Goal: Task Accomplishment & Management: Use online tool/utility

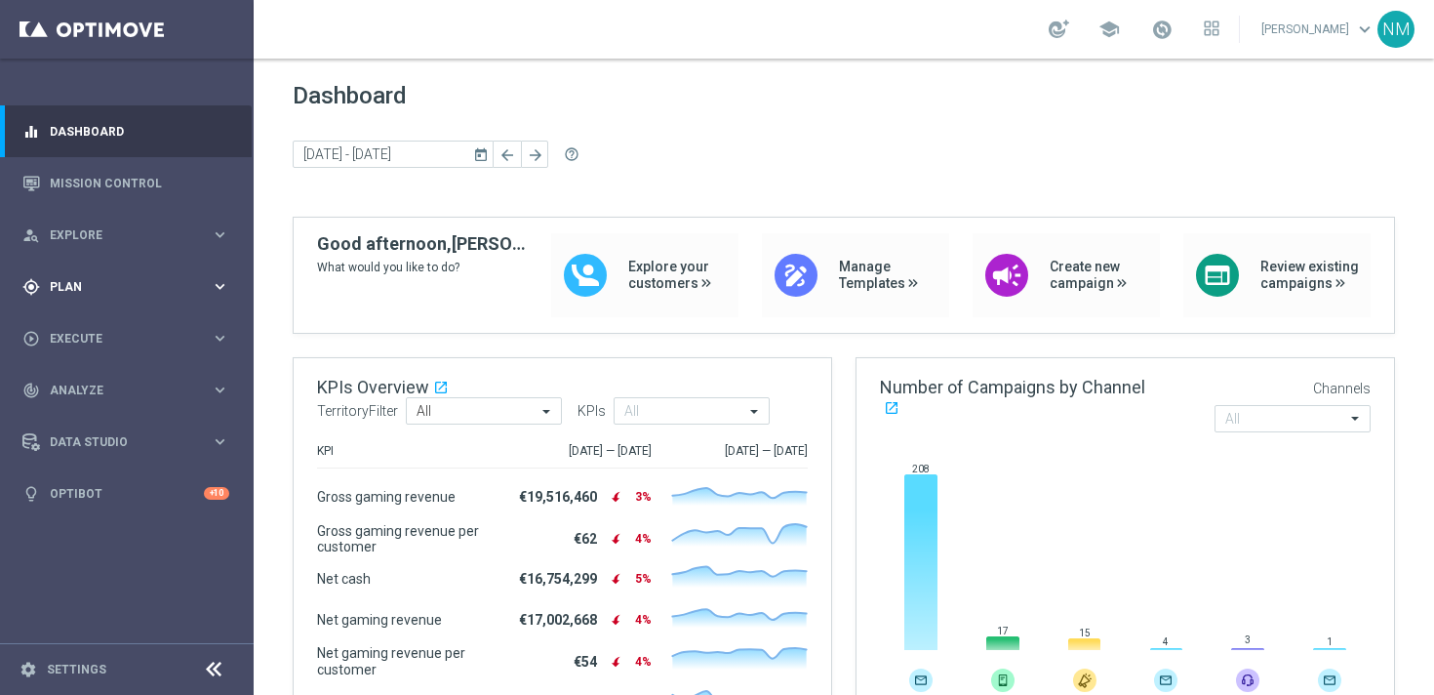
click at [111, 294] on div "gps_fixed Plan" at bounding box center [116, 287] width 188 height 18
click at [84, 384] on span "Templates" at bounding box center [122, 386] width 140 height 12
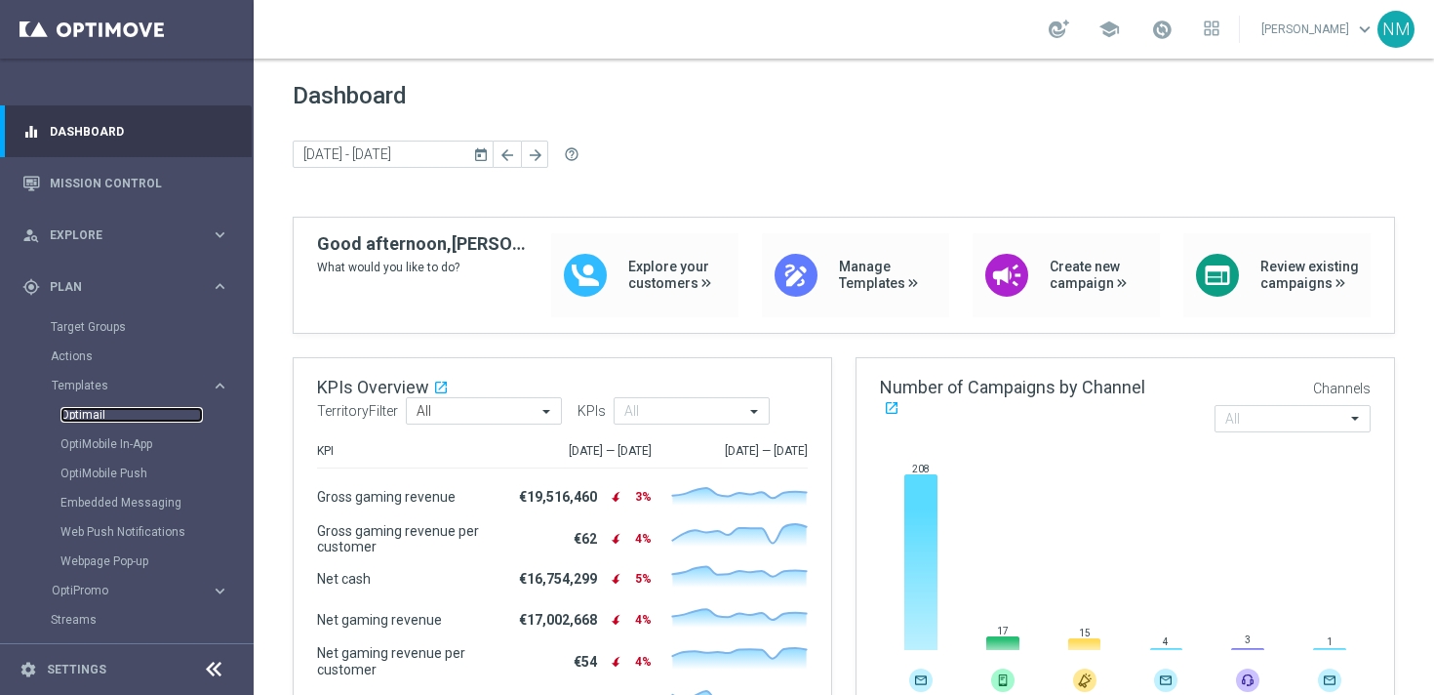
click at [84, 416] on link "Optimail" at bounding box center [131, 415] width 142 height 16
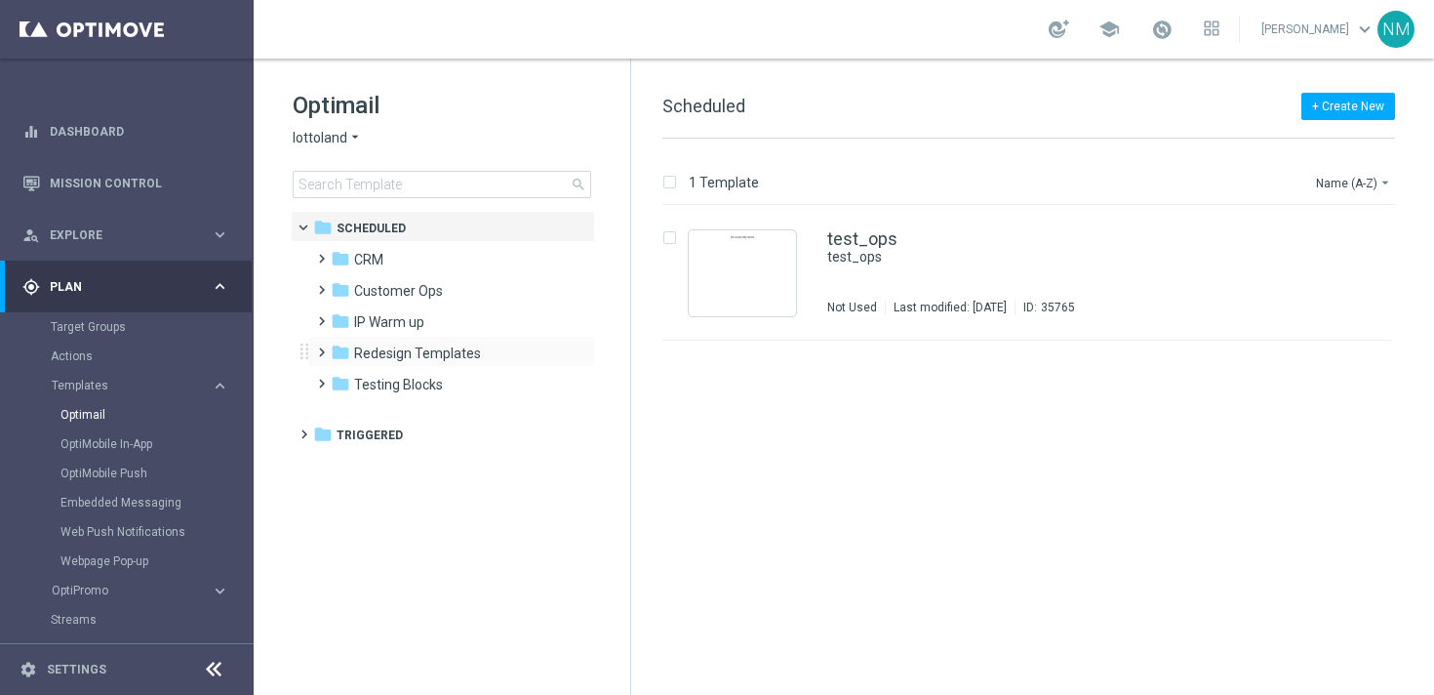
click at [317, 347] on span at bounding box center [317, 344] width 9 height 8
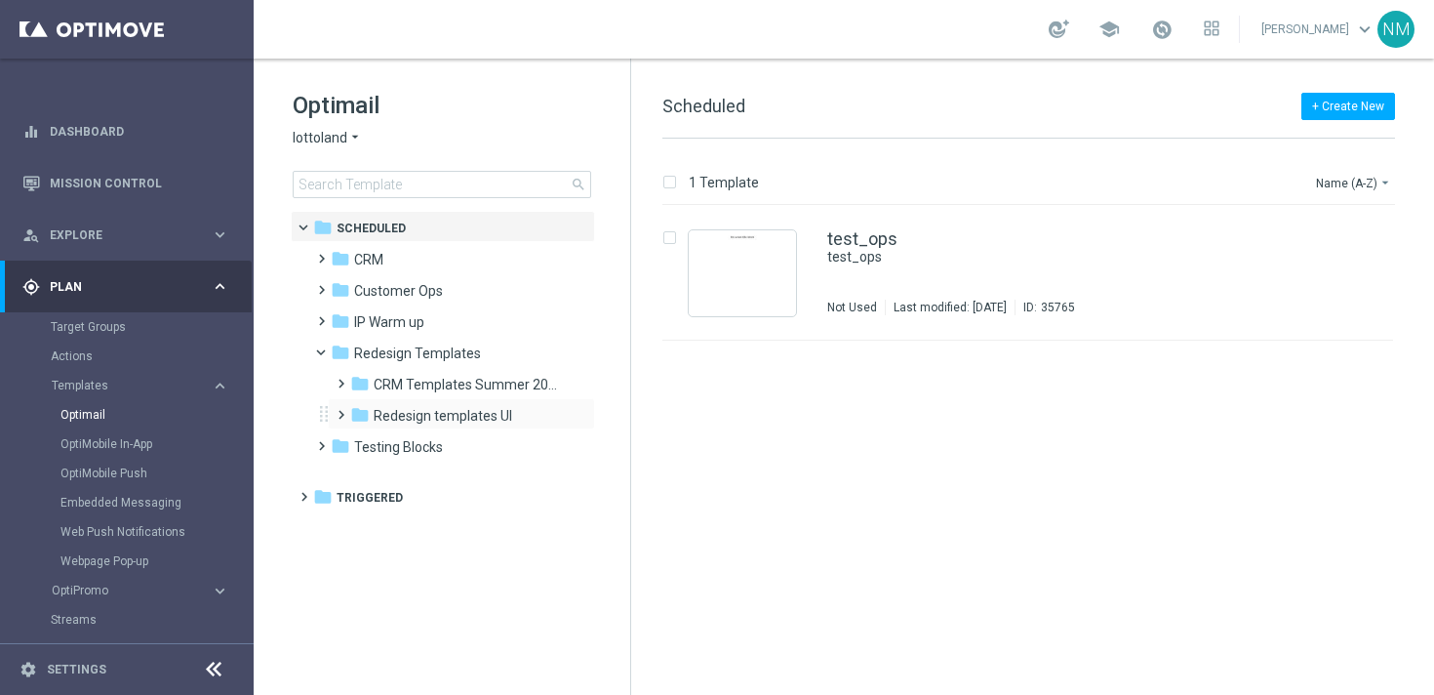
click at [341, 410] on span at bounding box center [337, 406] width 9 height 8
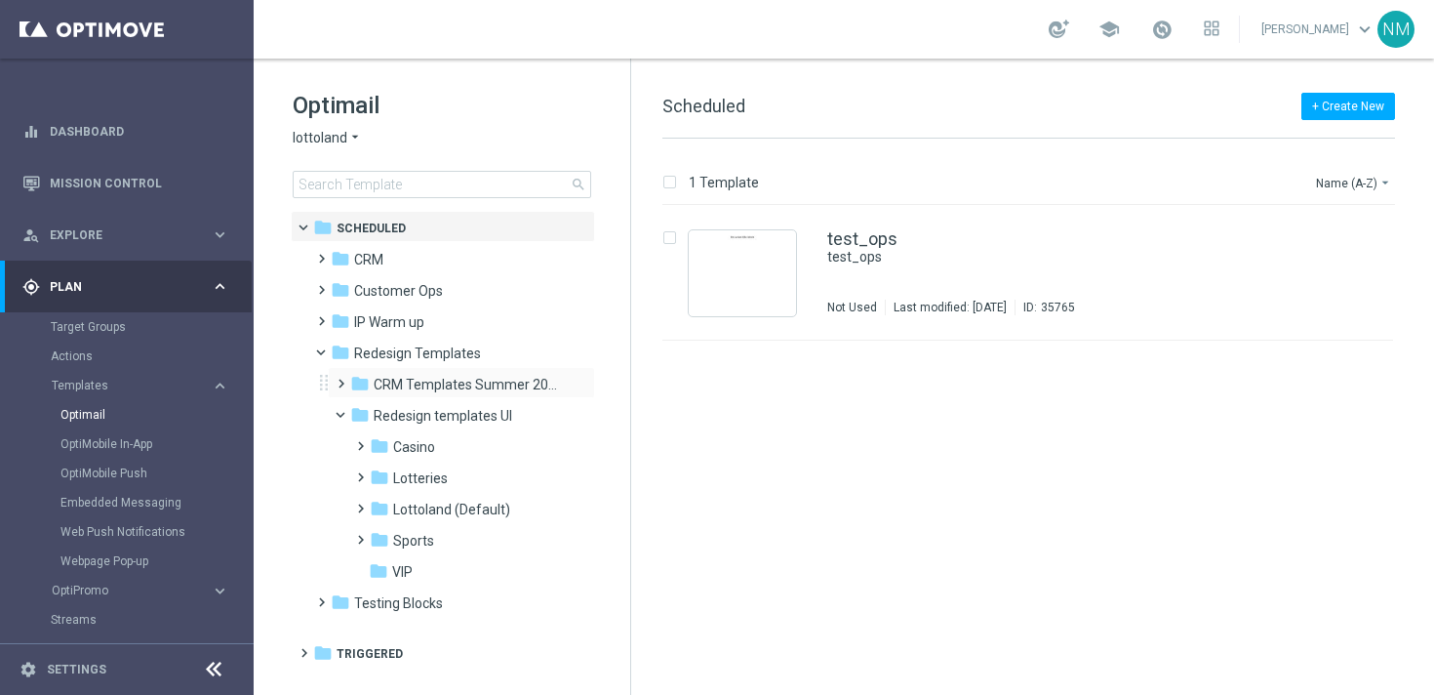
click at [341, 377] on span at bounding box center [337, 375] width 9 height 8
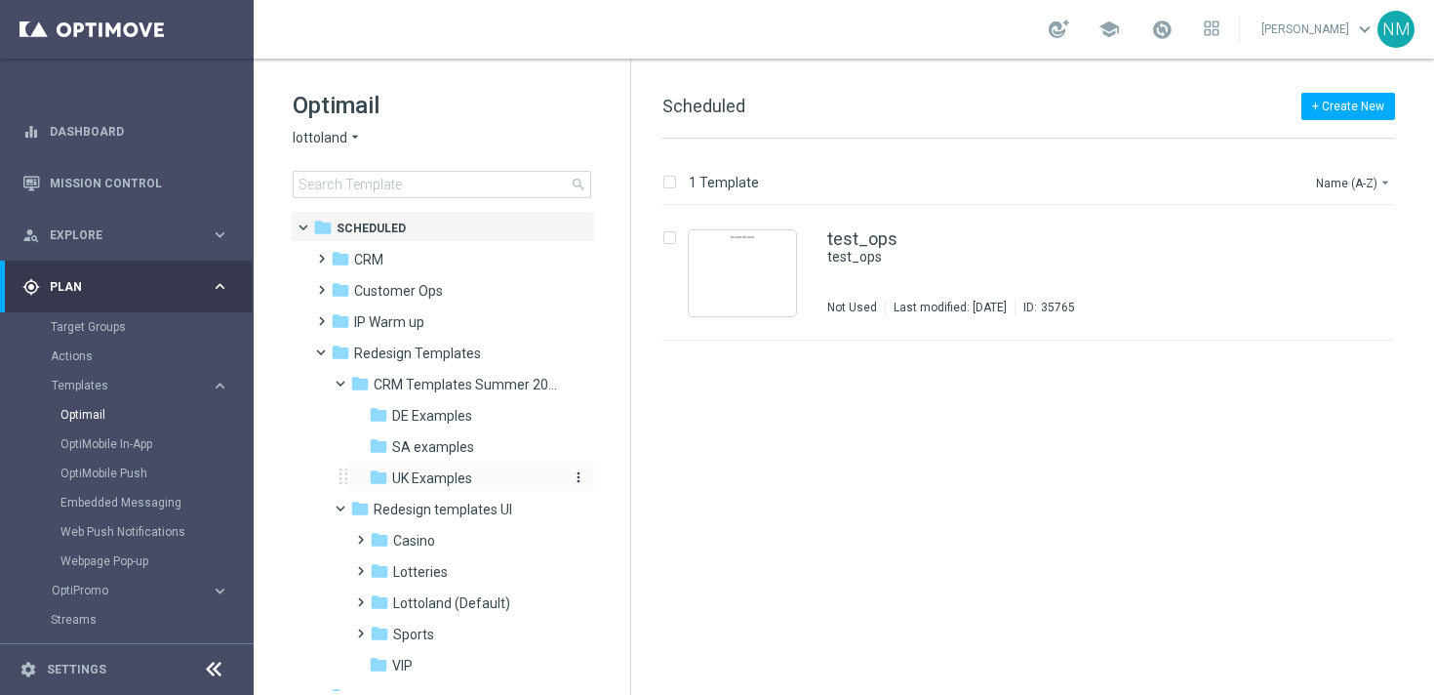
click at [394, 467] on div "folder UK Examples" at bounding box center [465, 478] width 192 height 22
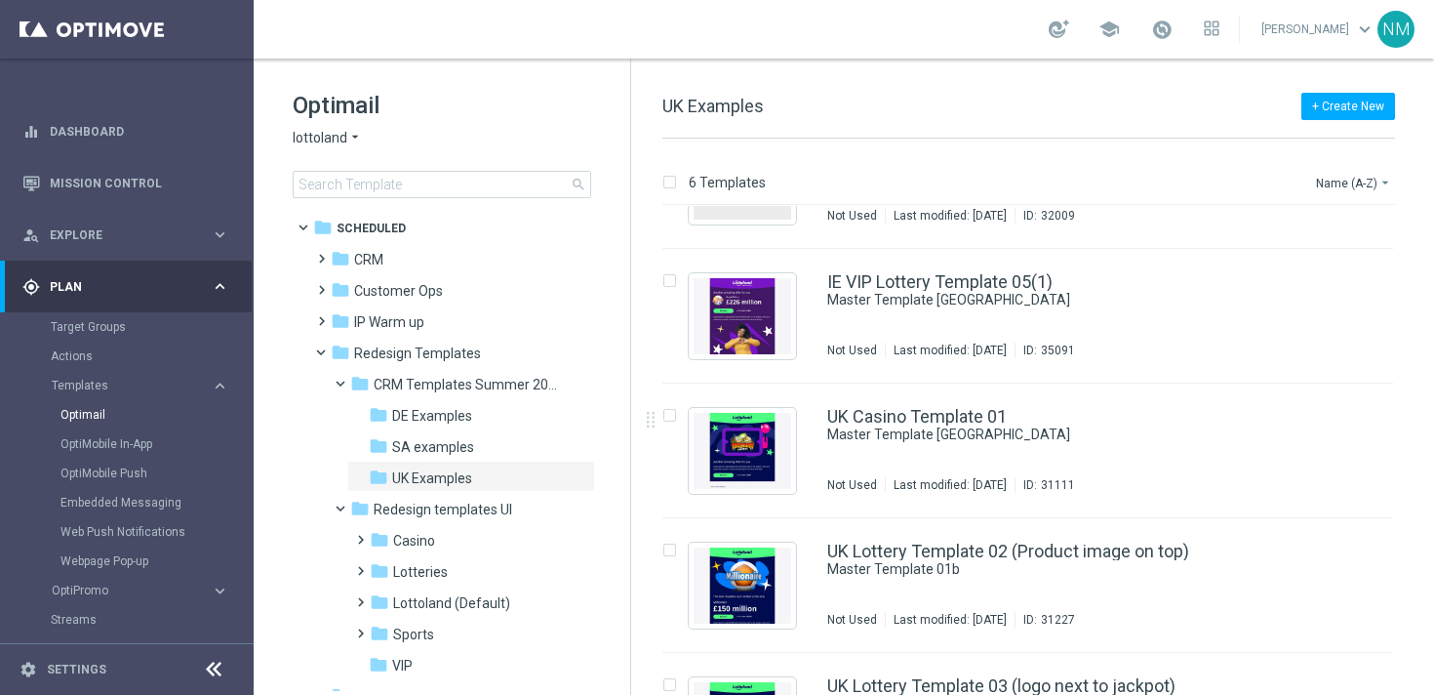
scroll to position [209, 0]
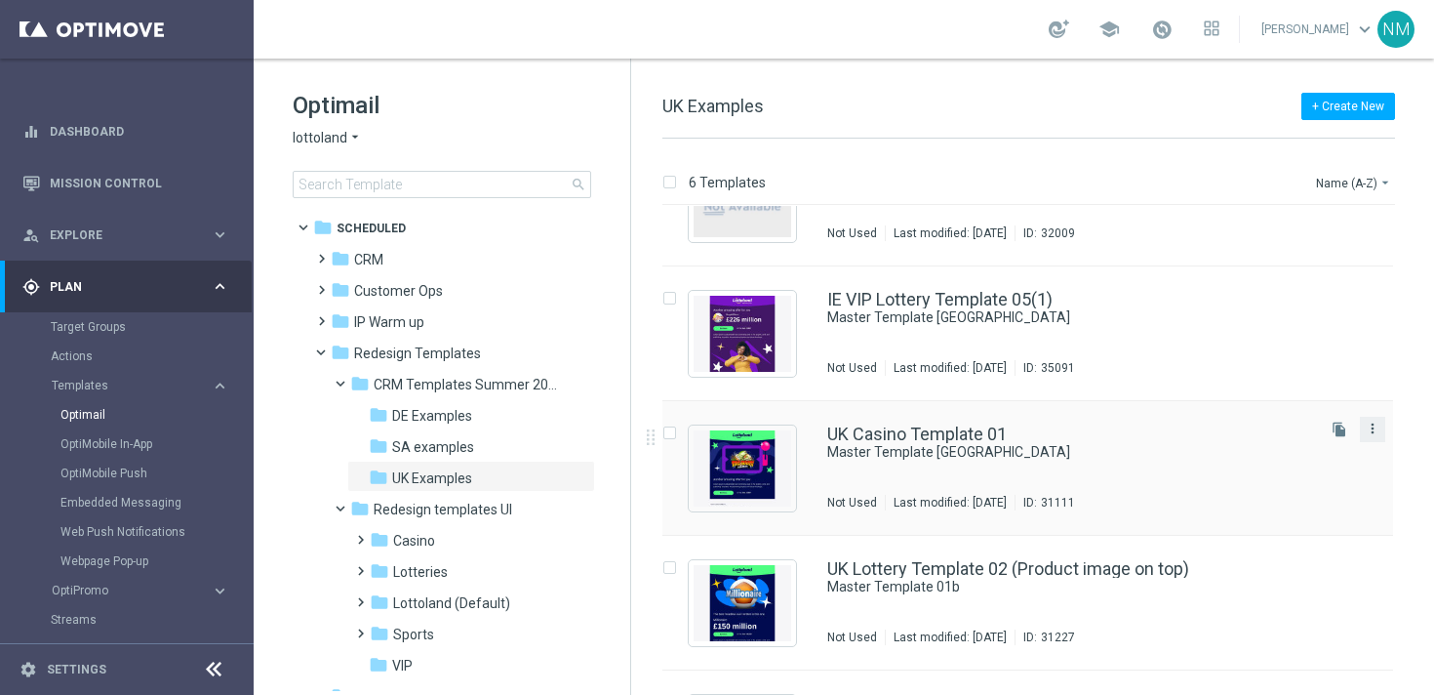
click at [1368, 431] on icon "more_vert" at bounding box center [1373, 429] width 16 height 16
click at [1230, 470] on div "drive_file_move" at bounding box center [1217, 477] width 29 height 14
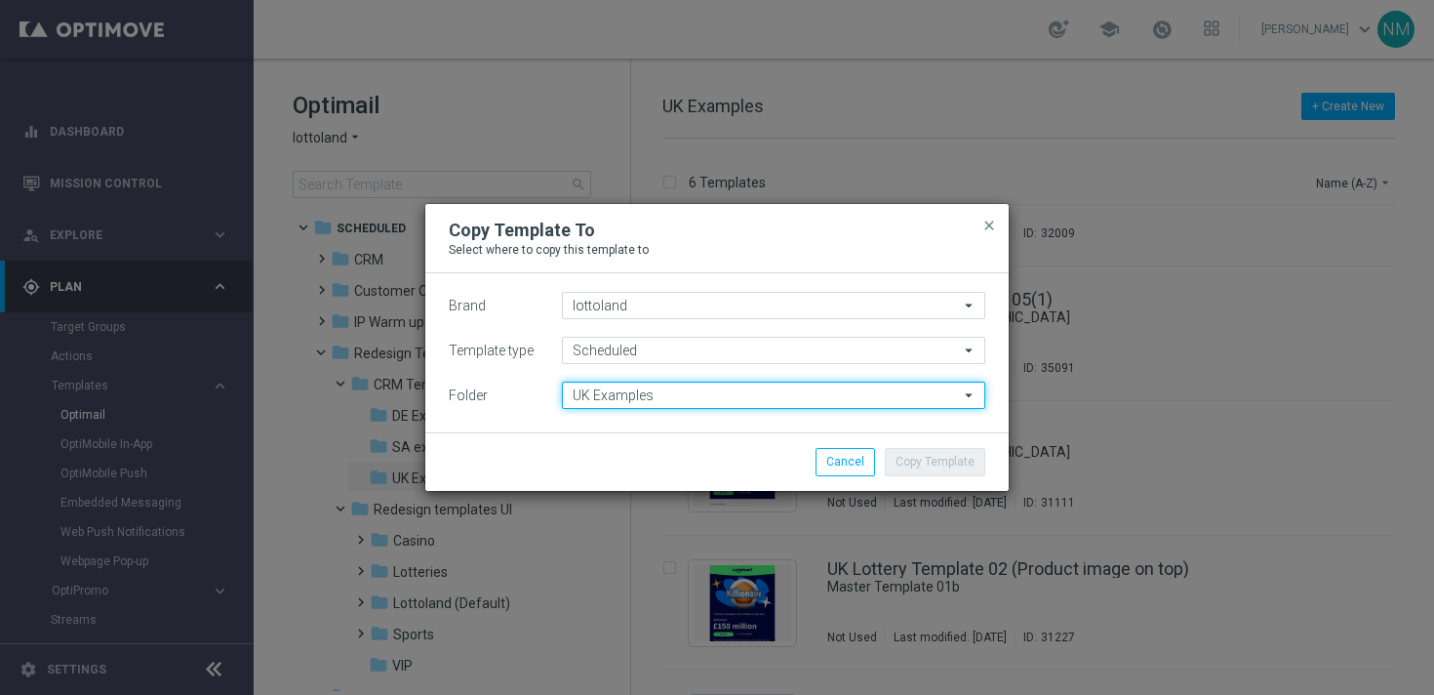
click at [621, 388] on input "UK Examples" at bounding box center [773, 394] width 423 height 27
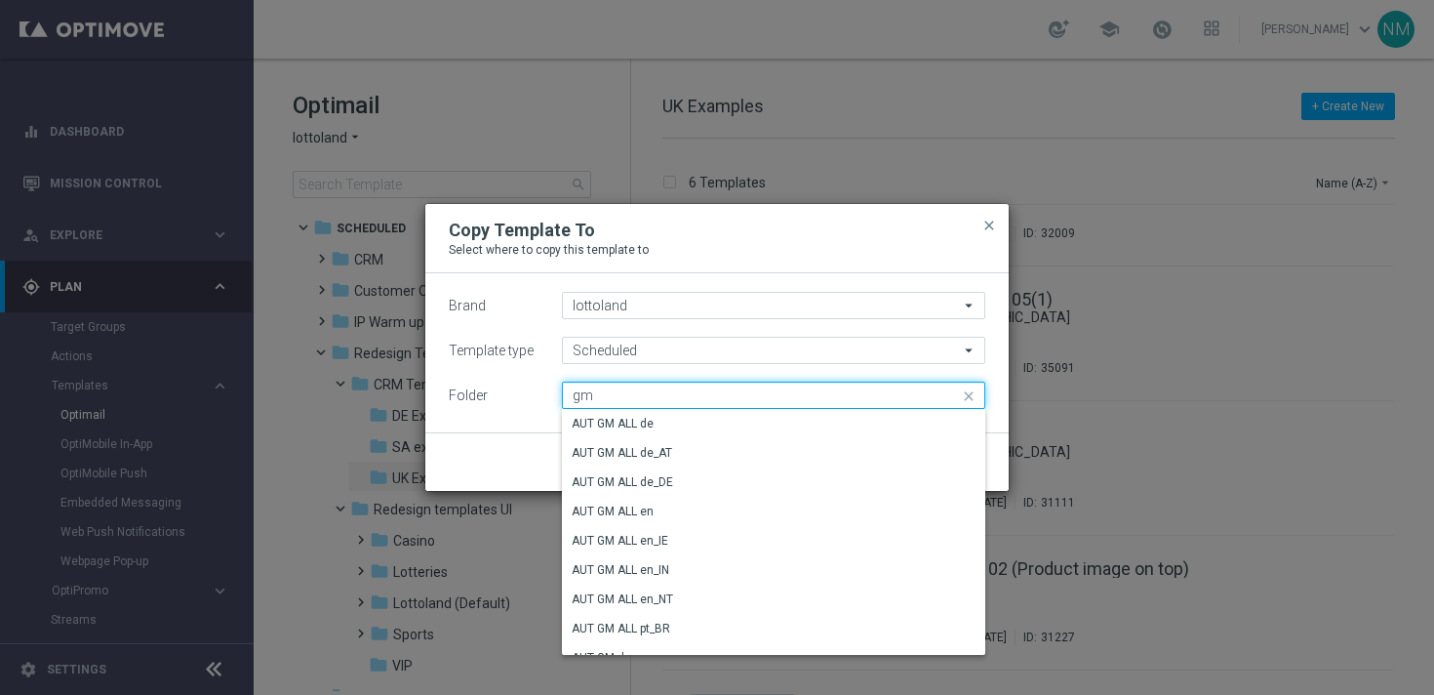
type input "g"
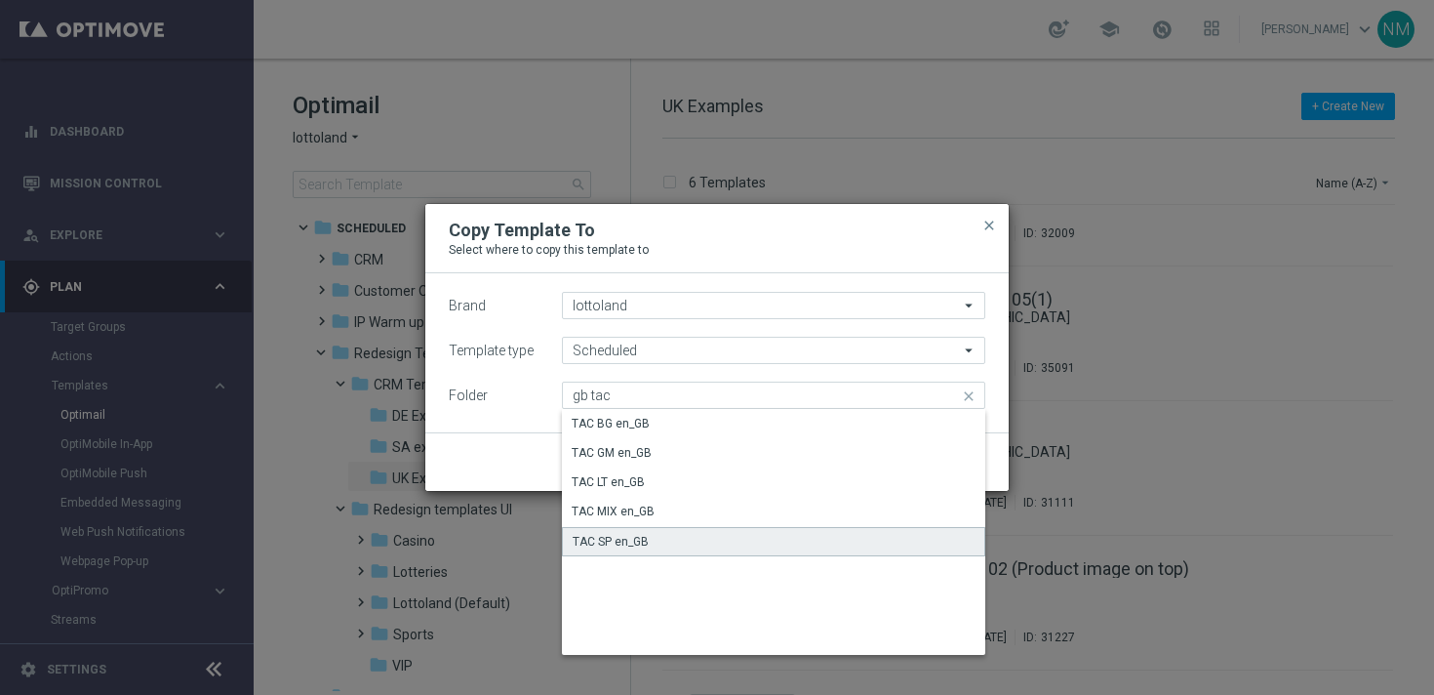
click at [730, 536] on div "TAC SP en_GB" at bounding box center [773, 541] width 423 height 29
type input "TAC SP en_GB"
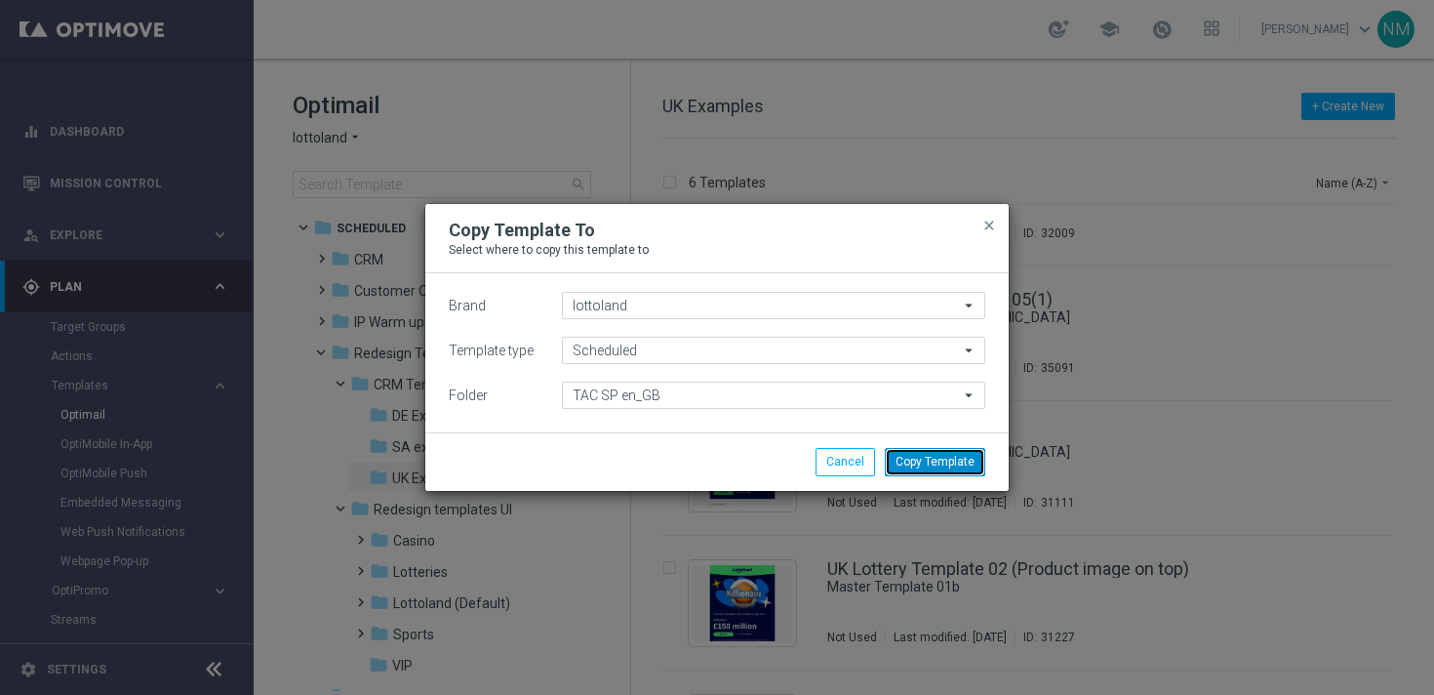
click at [938, 460] on button "Copy Template" at bounding box center [935, 461] width 100 height 27
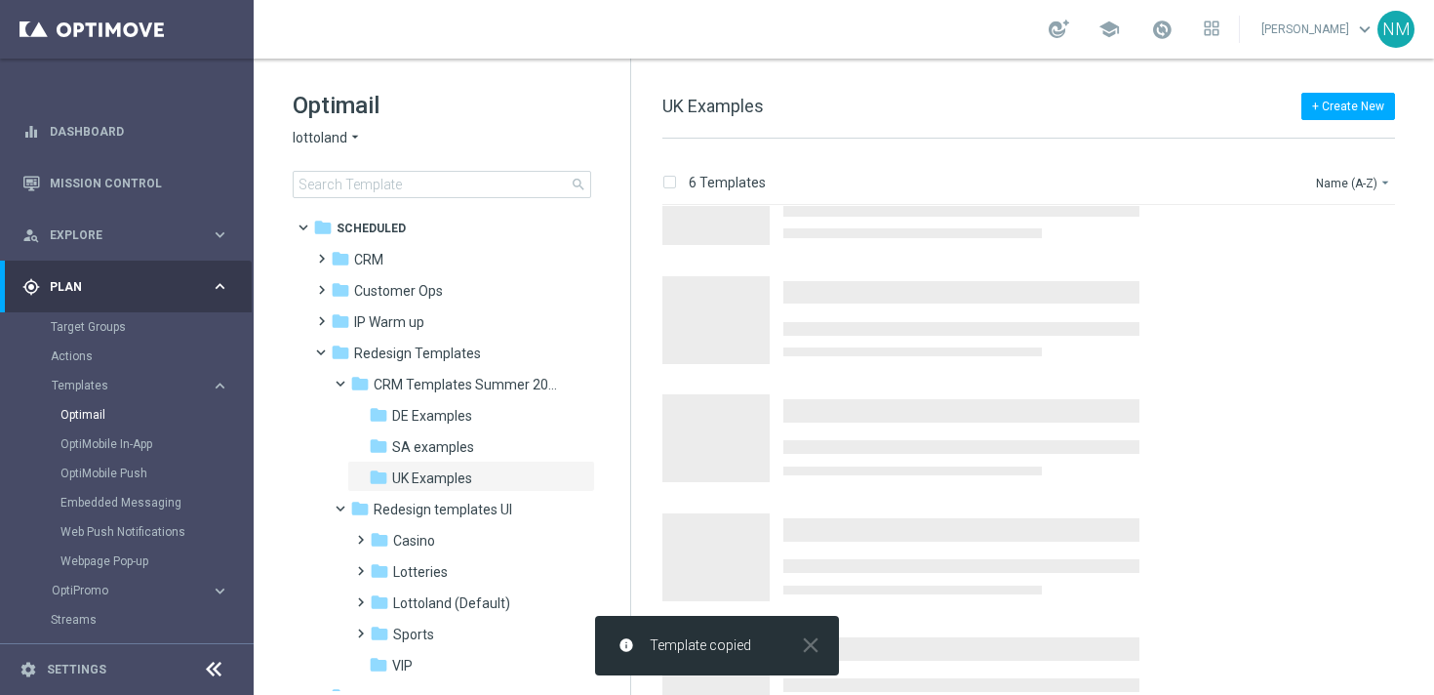
scroll to position [0, 0]
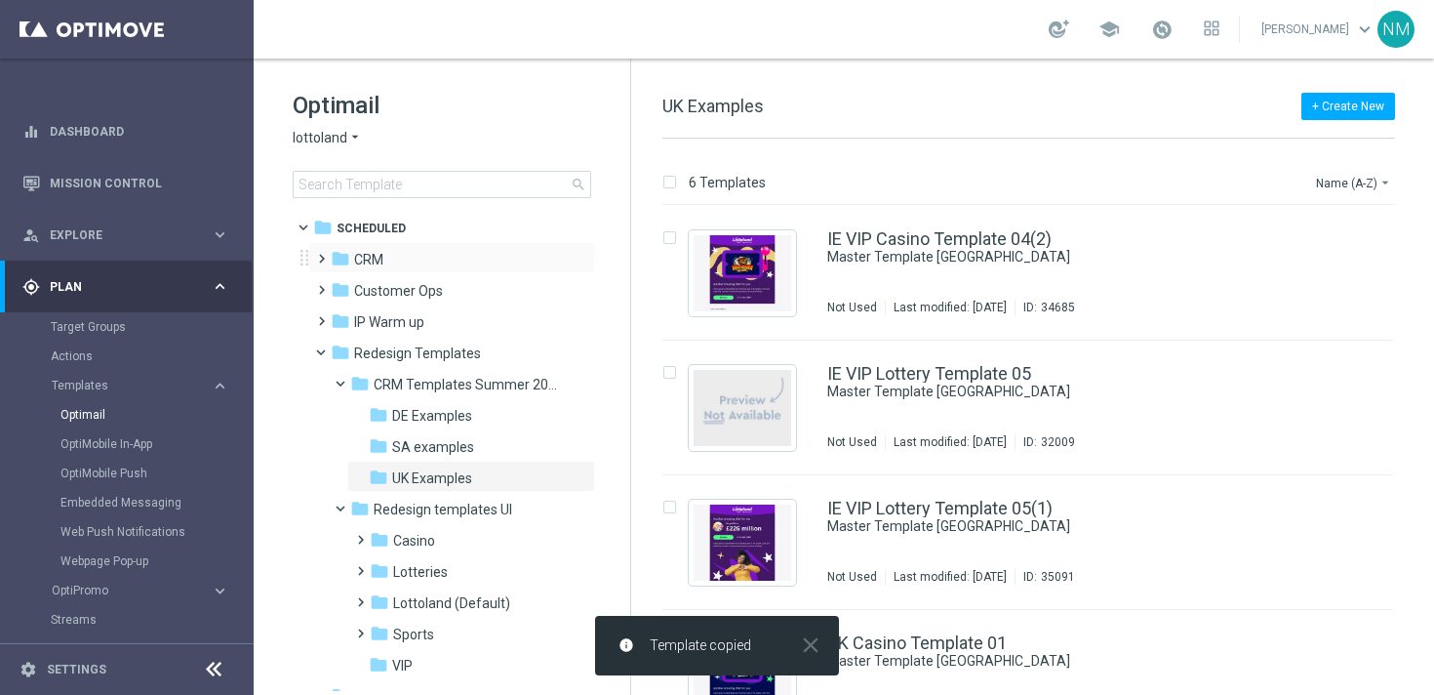
click at [315, 254] on span at bounding box center [317, 250] width 9 height 8
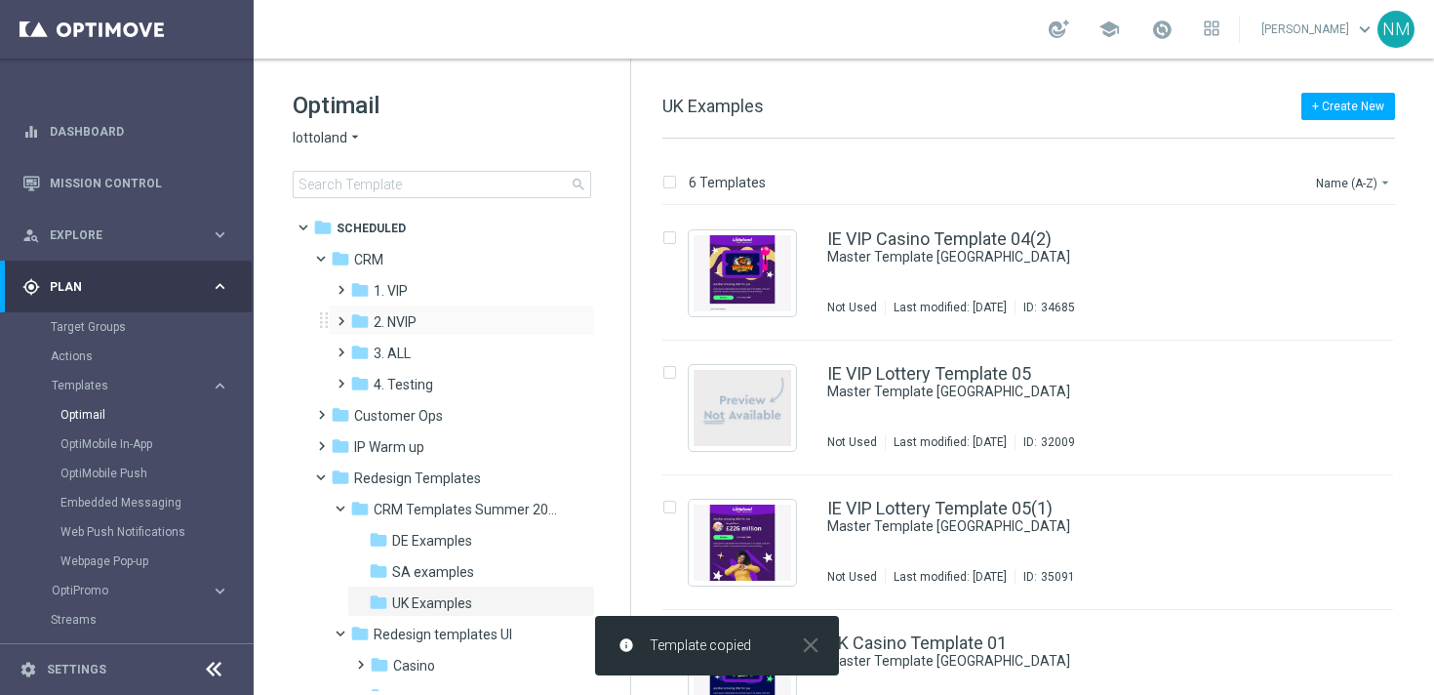
click at [340, 316] on span at bounding box center [337, 312] width 9 height 8
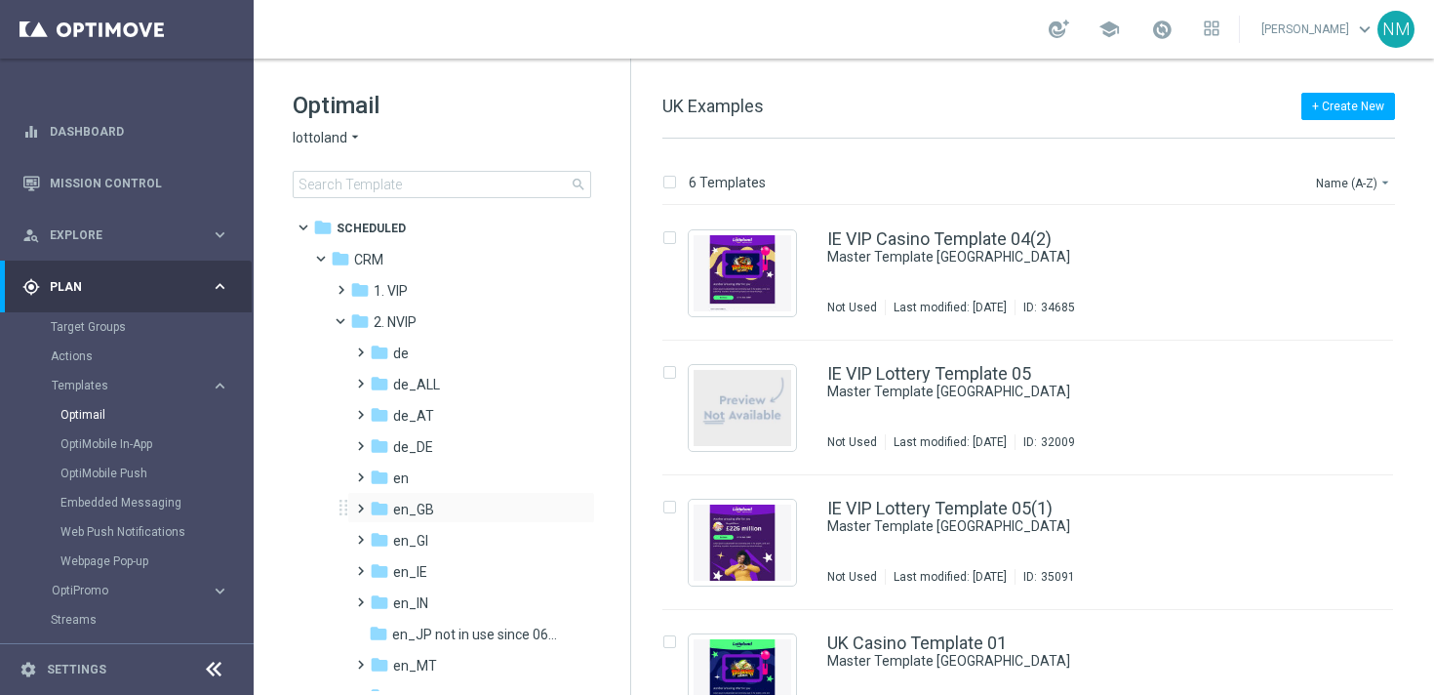
click at [360, 503] on span at bounding box center [356, 500] width 9 height 8
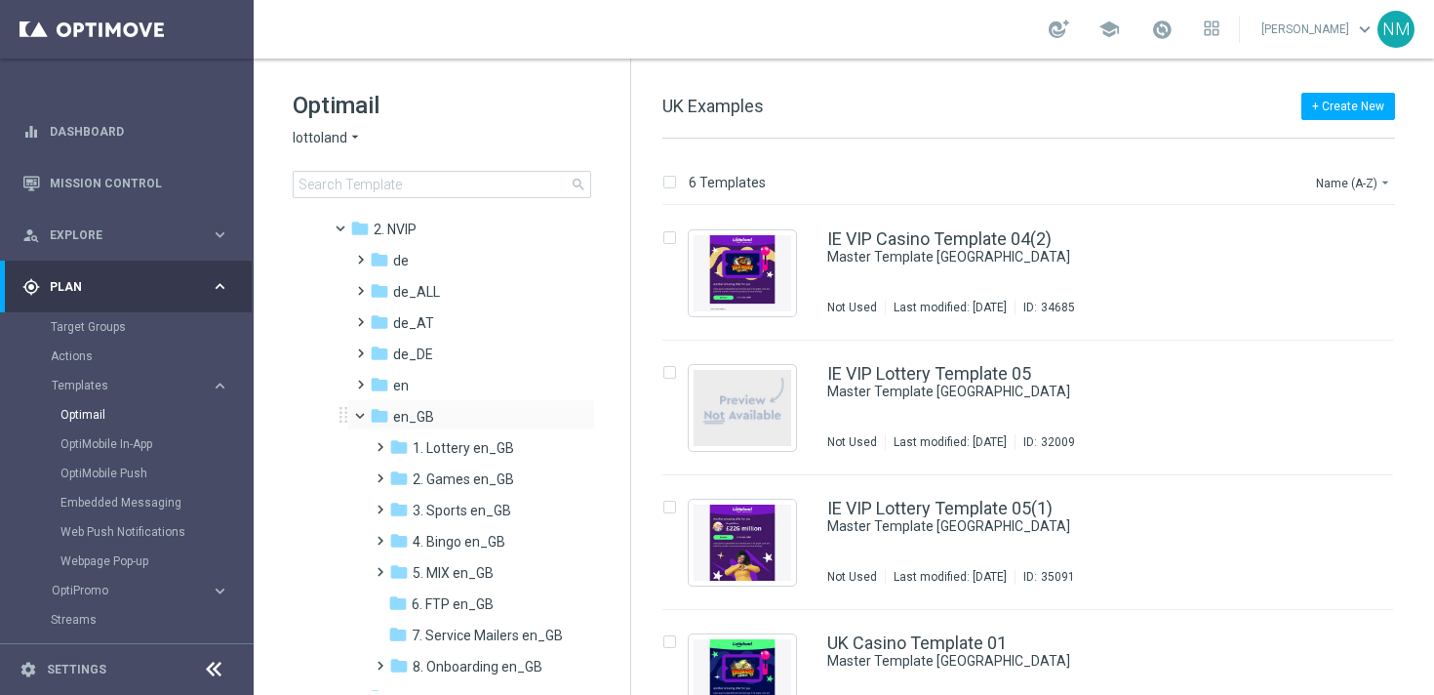
scroll to position [95, 0]
click at [381, 502] on span at bounding box center [376, 499] width 9 height 8
click at [456, 574] on span "TAC SP en_GB" at bounding box center [476, 571] width 91 height 18
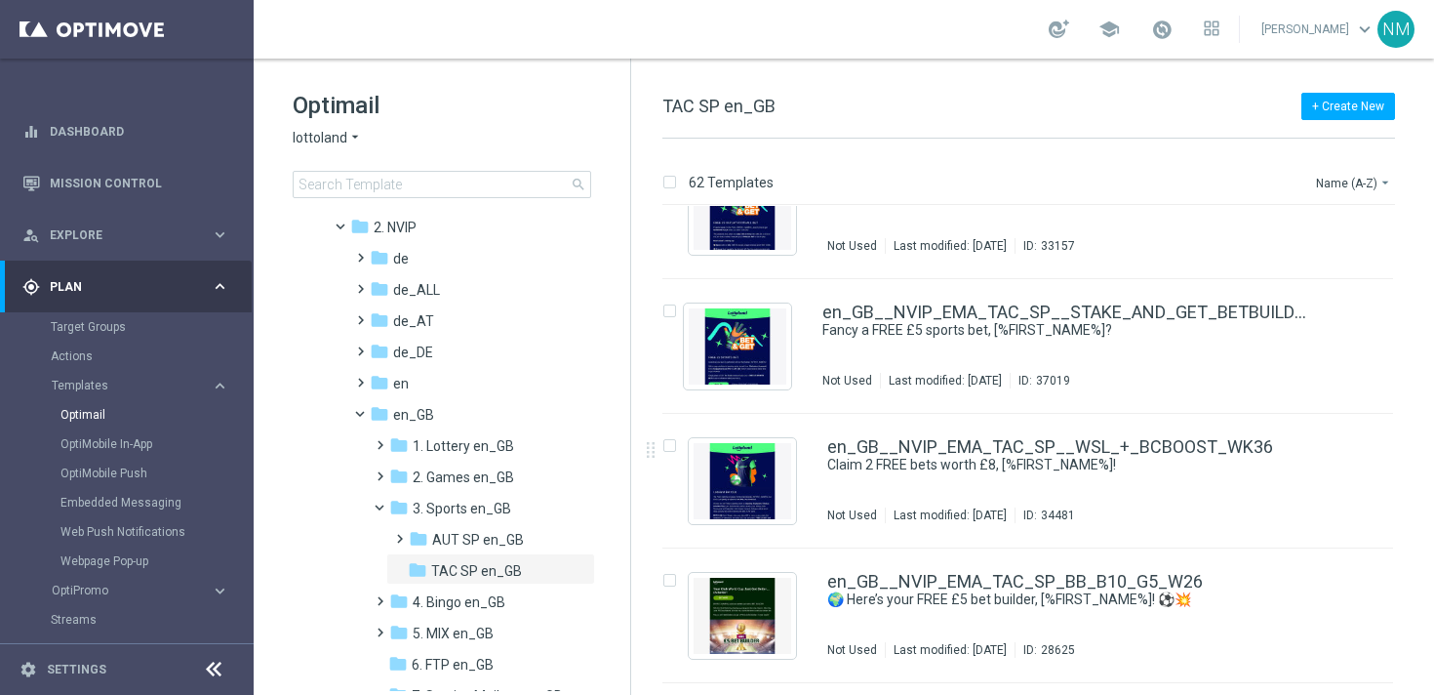
scroll to position [3689, 0]
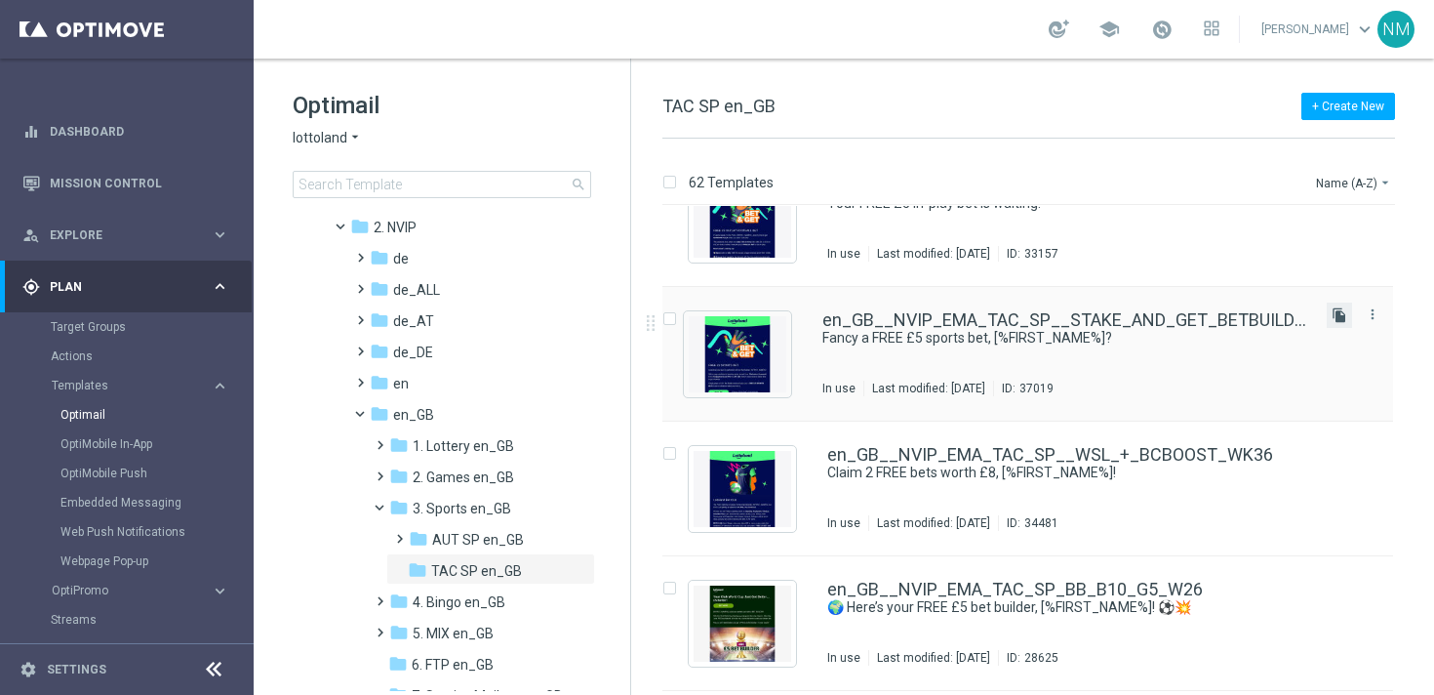
click at [1336, 317] on icon "file_copy" at bounding box center [1340, 315] width 16 height 16
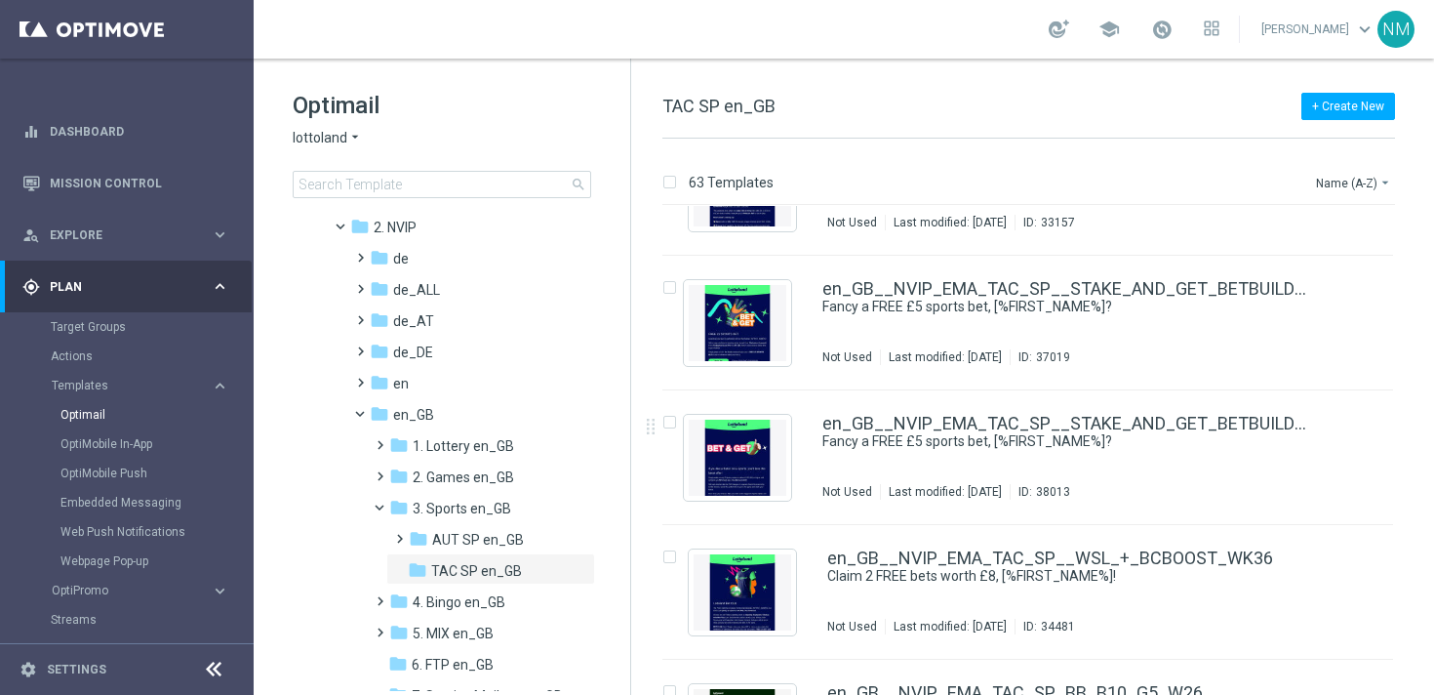
scroll to position [3724, 0]
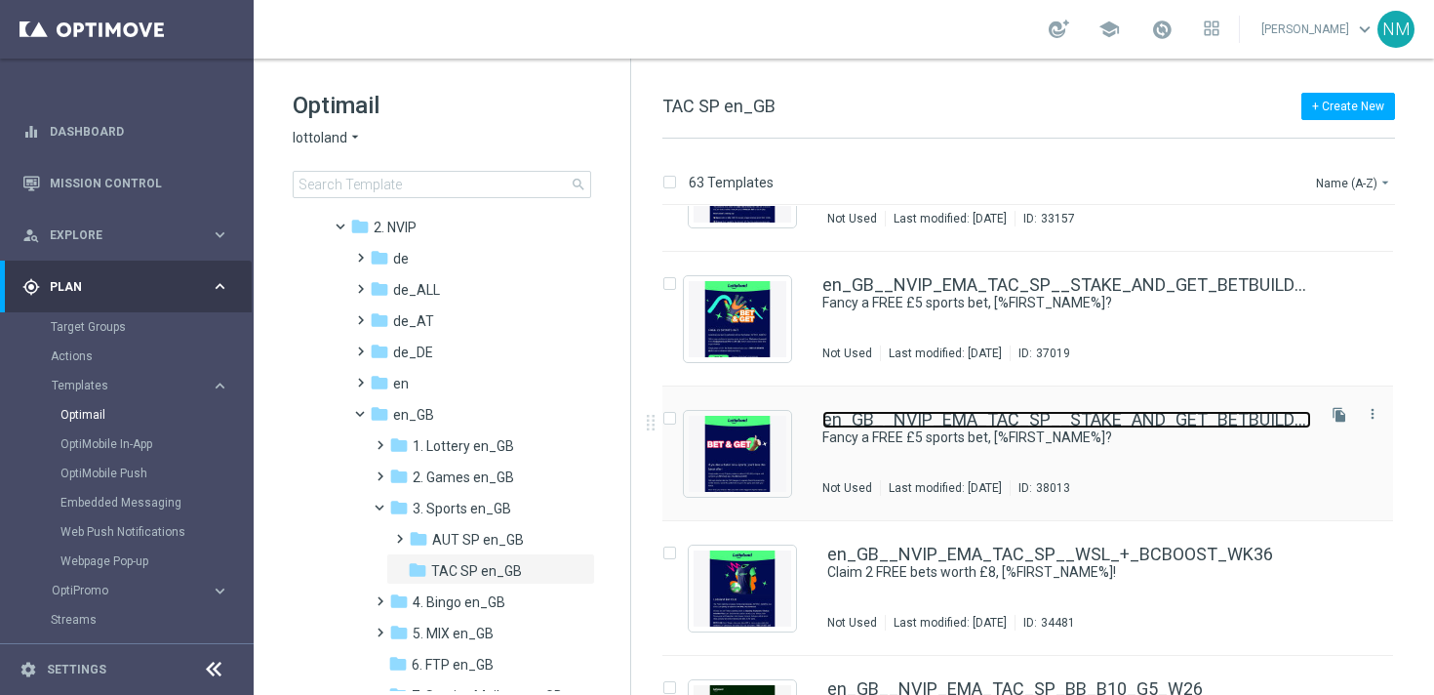
click at [1034, 421] on link "en_GB__NVIP_EMA_TAC_SP__STAKE_AND_GET_BETBUILDER_WK40(1)" at bounding box center [1066, 420] width 489 height 18
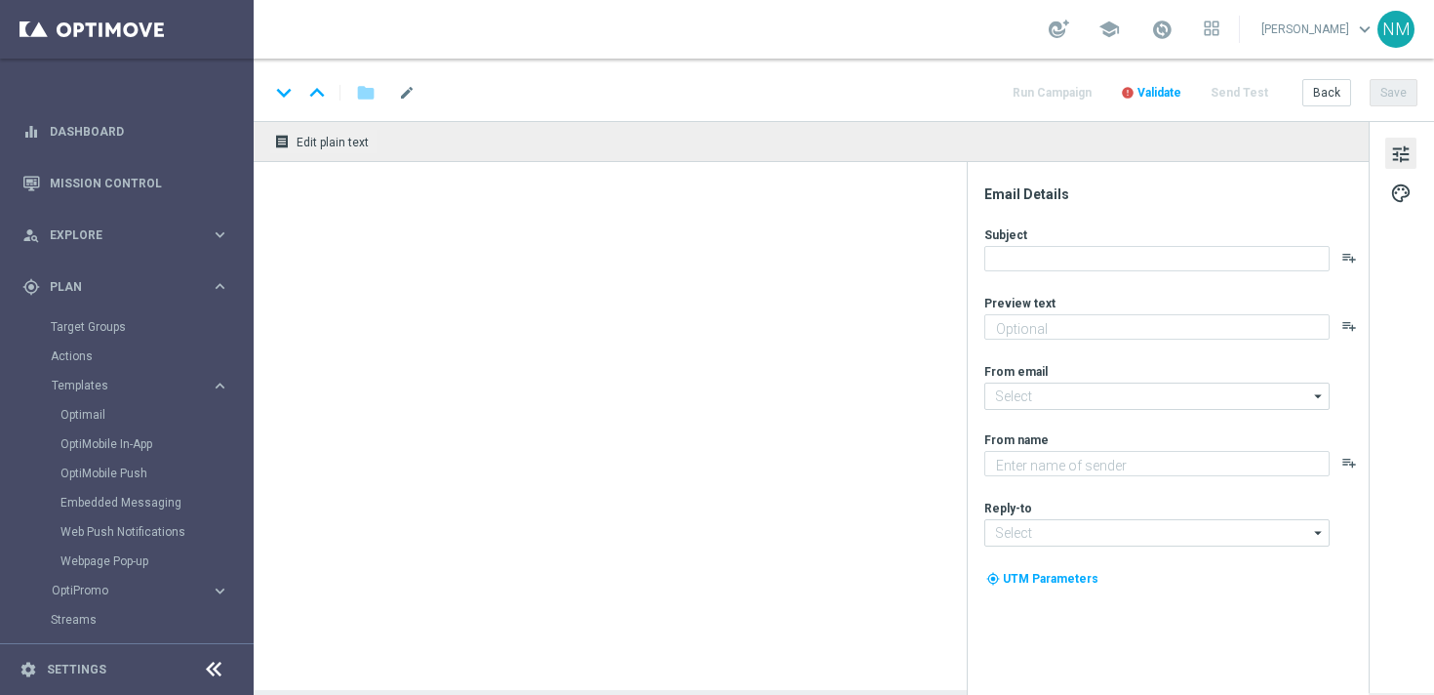
type textarea "Bet just £10 with our BET BUILDER feature to claim your freebie."
type textarea "Lottoland"
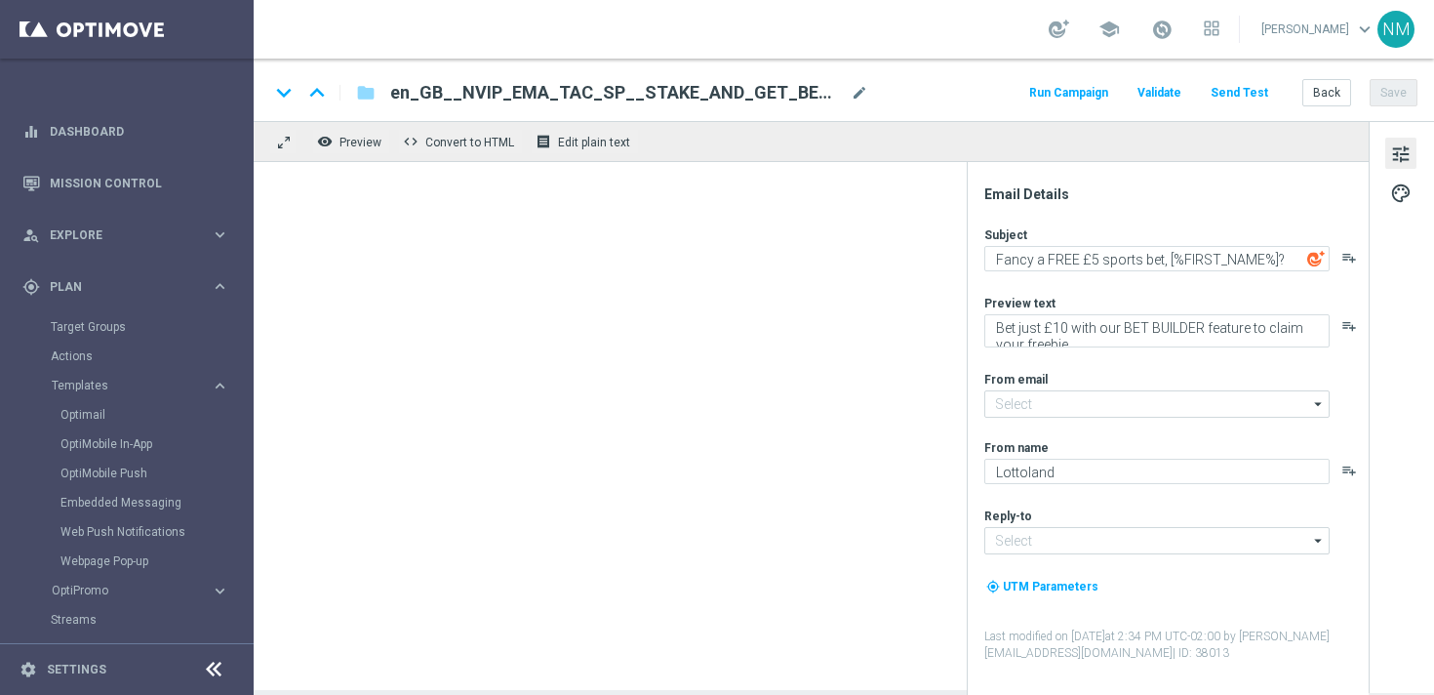
type input "[EMAIL_ADDRESS][DOMAIN_NAME]"
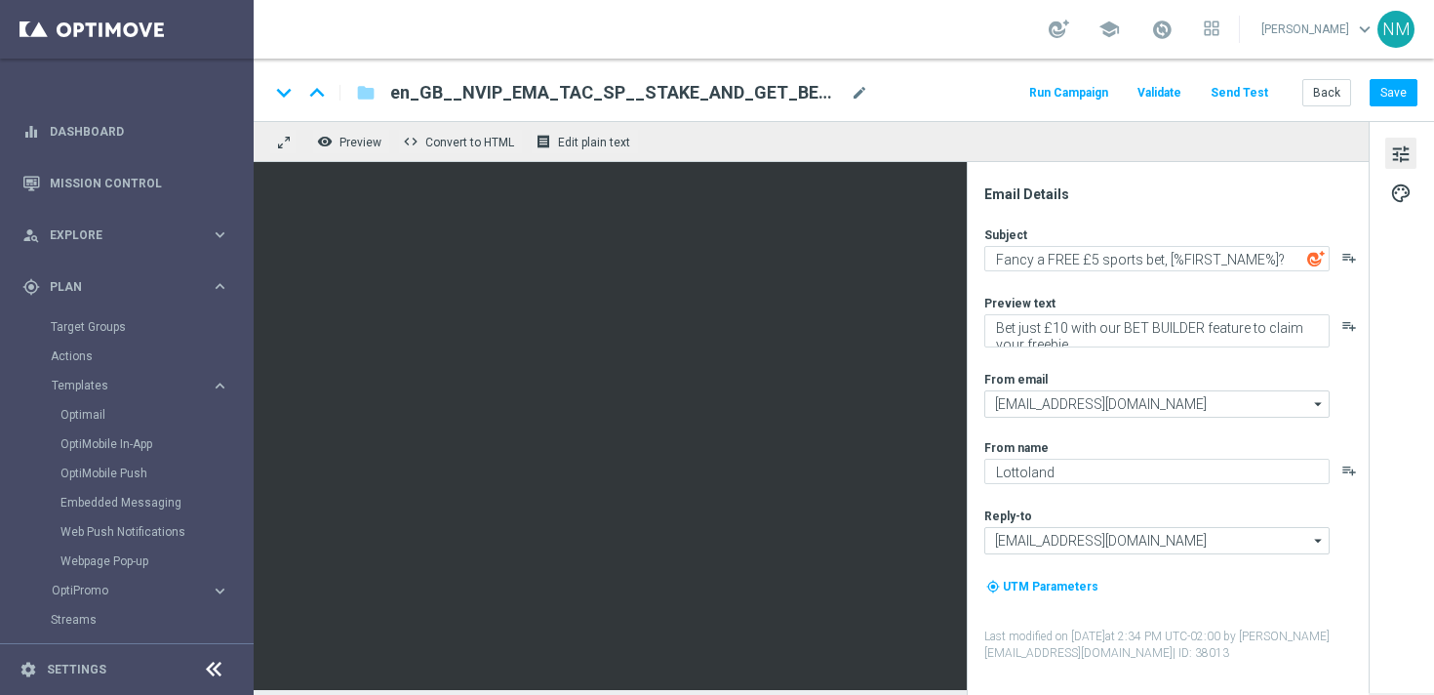
click at [717, 93] on span "en_GB__NVIP_EMA_TAC_SP__STAKE_AND_GET_BETBUILDER_WK40(1)" at bounding box center [616, 92] width 453 height 23
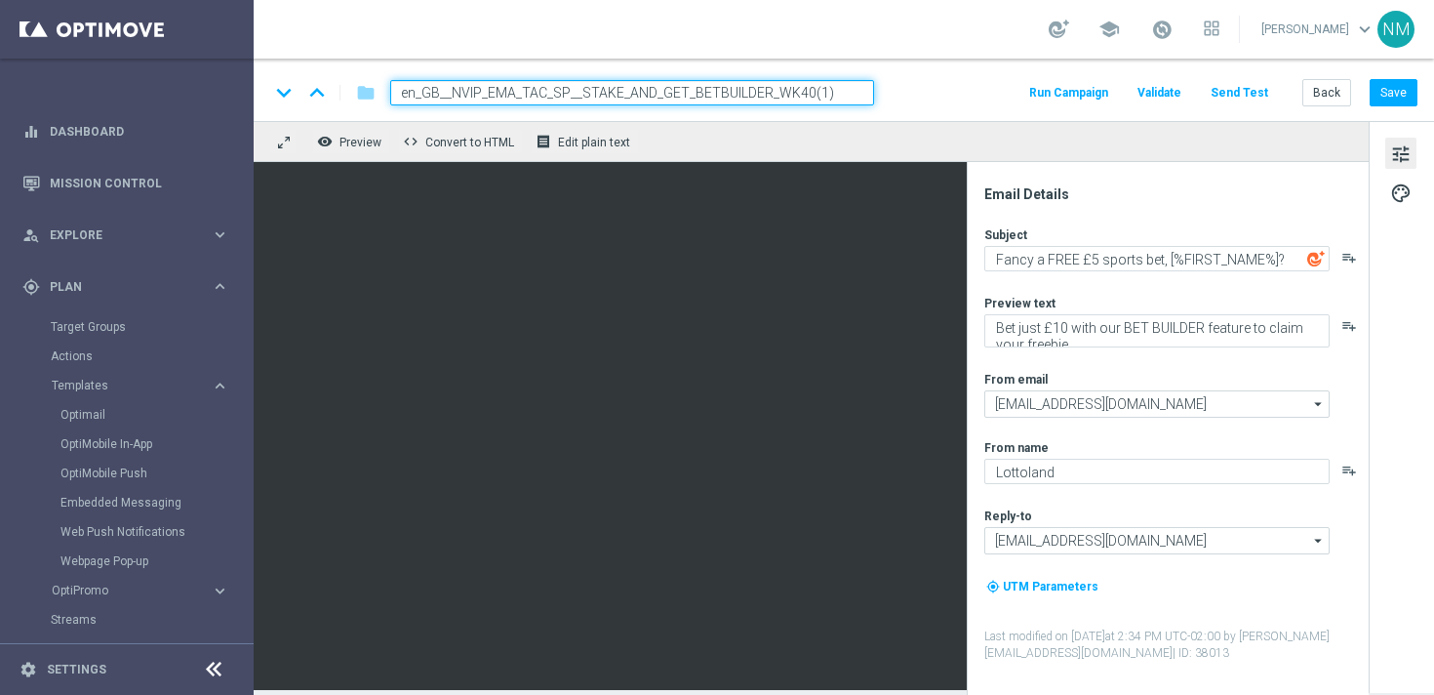
click at [664, 93] on input "en_GB__NVIP_EMA_TAC_SP__STAKE_AND_GET_BETBUILDER_WK40(1)" at bounding box center [632, 92] width 484 height 25
paste input "E_SPORTS_WK42"
type input "en_GB__NVIP_EMA_TAC_SP__STAKE_AND_GET_E_SPORTS_WK42"
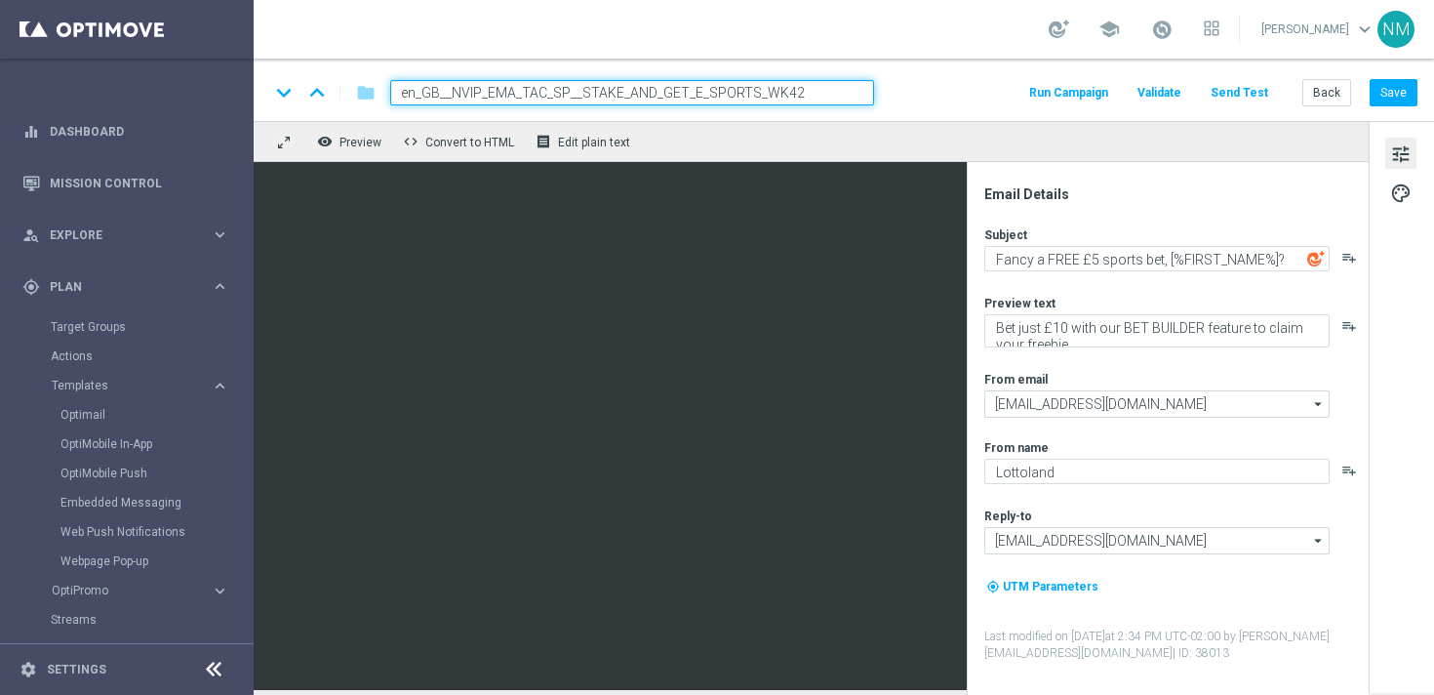
click at [904, 107] on div "keyboard_arrow_down keyboard_arrow_up folder en_GB__NVIP_EMA_TAC_SP__STAKE_AND_…" at bounding box center [844, 90] width 1181 height 62
drag, startPoint x: 847, startPoint y: 95, endPoint x: 920, endPoint y: 96, distance: 73.2
click at [847, 95] on input "en_GB__NVIP_EMA_TAC_SP__STAKE_AND_GET_E_SPORTS_WK42" at bounding box center [632, 92] width 484 height 25
click at [948, 98] on div "keyboard_arrow_down keyboard_arrow_up folder en_GB__NVIP_EMA_TAC_SP__STAKE_AND_…" at bounding box center [843, 92] width 1148 height 25
click at [861, 93] on input "en_GB__NVIP_EMA_TAC_SP__STAKE_AND_GET_E_SPORTS_WK42" at bounding box center [632, 92] width 484 height 25
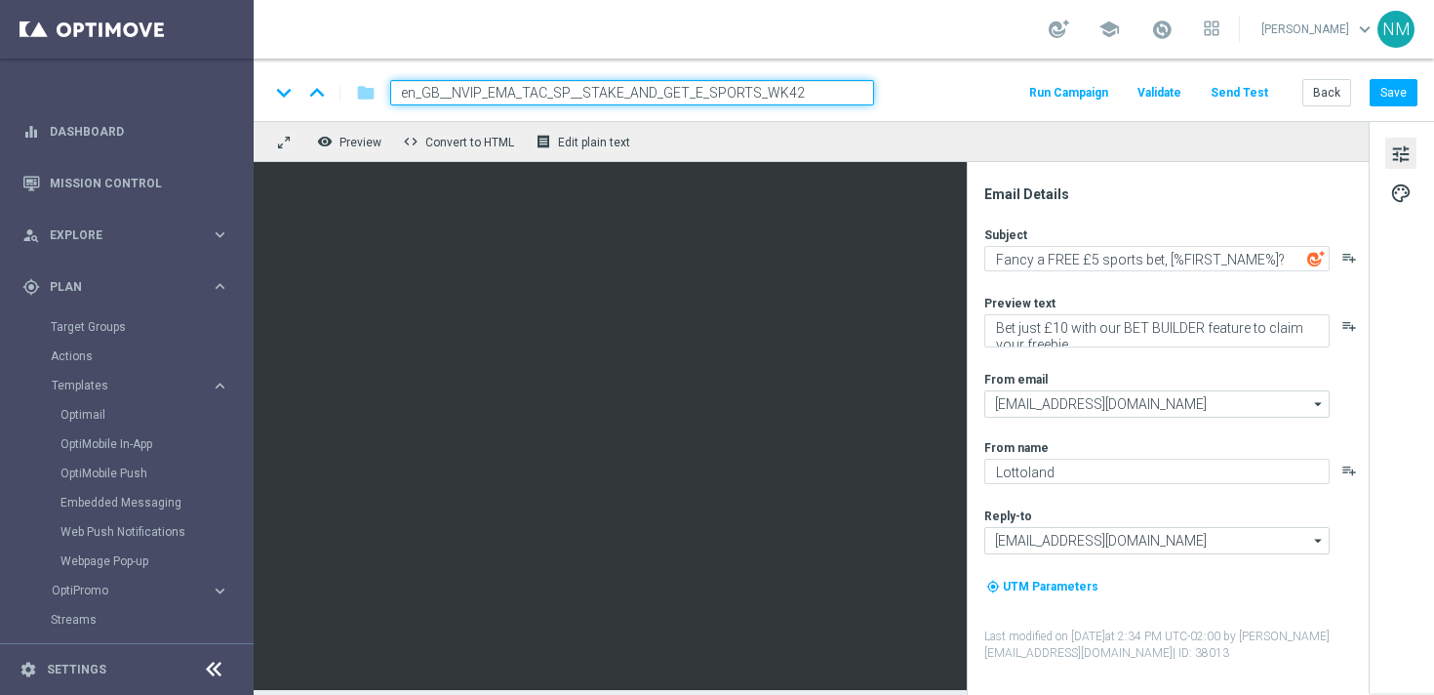
click at [954, 93] on div "keyboard_arrow_down keyboard_arrow_up folder en_GB__NVIP_EMA_TAC_SP__STAKE_AND_…" at bounding box center [843, 92] width 1148 height 25
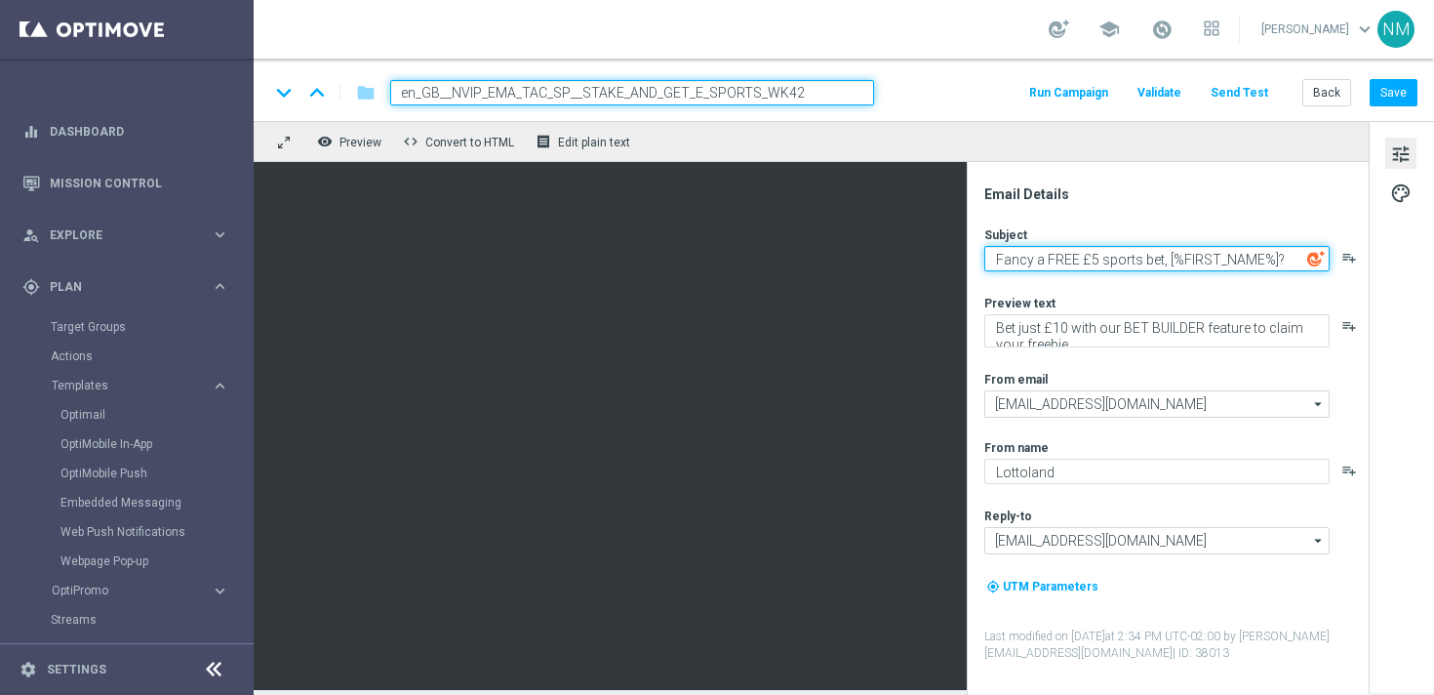
click at [1034, 264] on textarea "Fancy a FREE £5 sports bet, [%FIRST_NAME%]?" at bounding box center [1156, 258] width 345 height 25
paste textarea "Your FREE BET is waiting, %%FIRSTNAME%%!"
click at [1162, 256] on textarea "Your FREE BET is waiting, %%FIRSTNAME%%!" at bounding box center [1156, 258] width 345 height 25
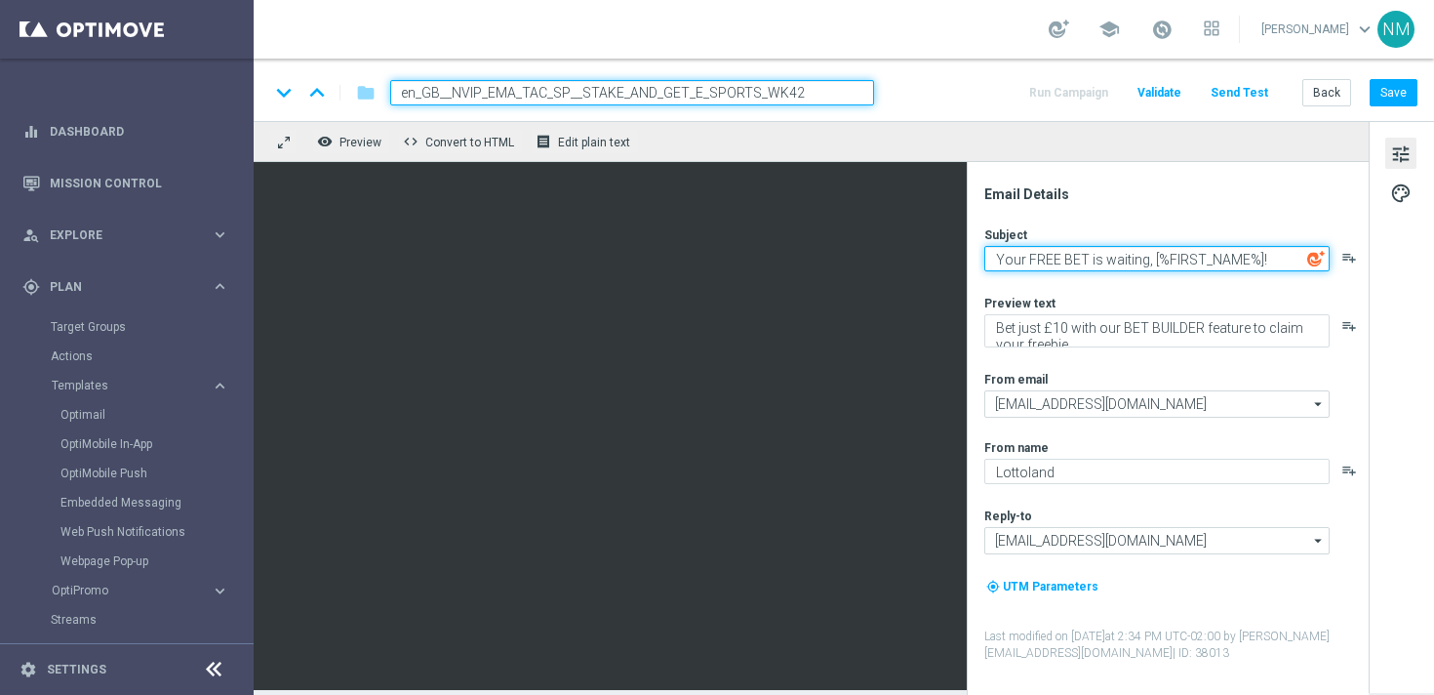
type textarea "Your FREE BET is waiting, [%FIRST_NAME%]!"
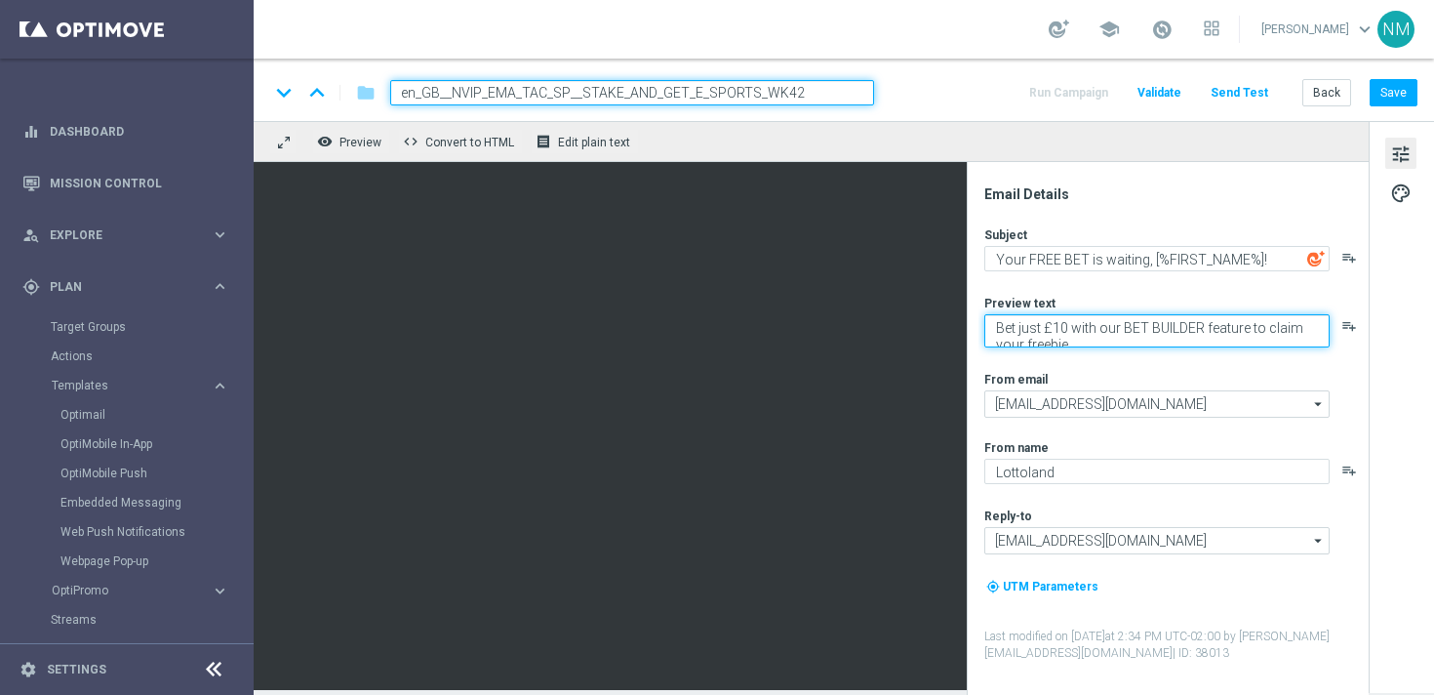
click at [1079, 321] on textarea "Bet just £10 with our BET BUILDER feature to claim your freebie." at bounding box center [1156, 330] width 345 height 33
click at [1025, 329] on textarea "Bet just £10 with our BET BUILDER feature to claim your freebie." at bounding box center [1156, 330] width 345 height 33
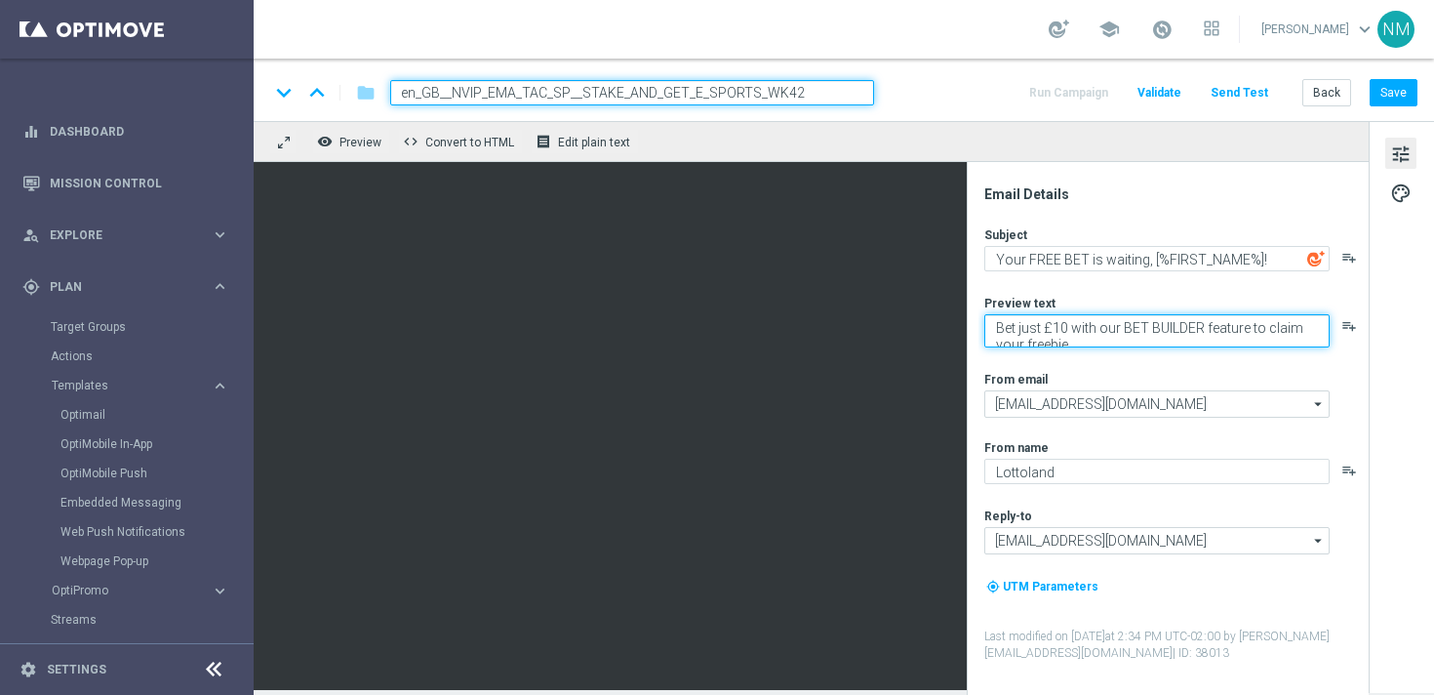
paste textarea "on any E-Sports market and get up to £10 as a free bet."
type textarea "Bet on any E-Sports market and get up to £10 as a free bet."
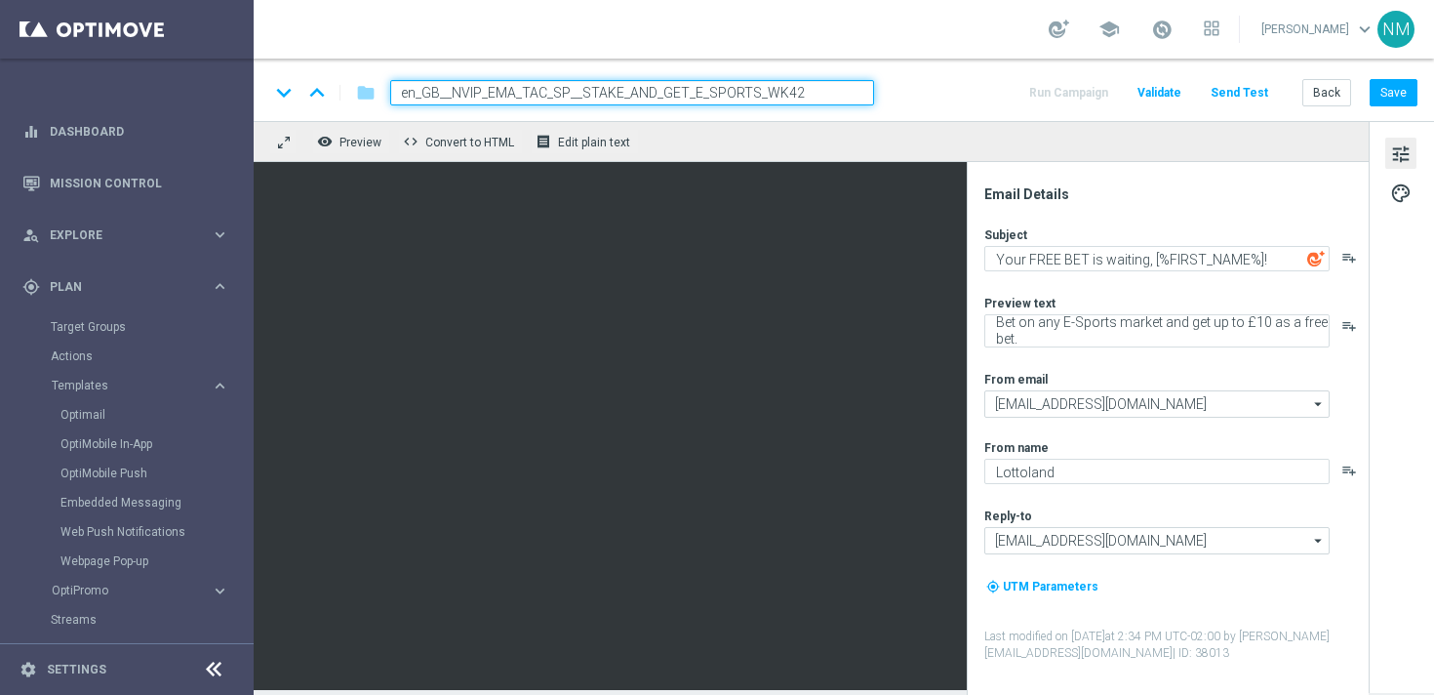
click at [1135, 353] on div "Subject Your FREE BET is waiting, [%FIRST_NAME%]! playlist_add Preview text Bet…" at bounding box center [1175, 443] width 382 height 435
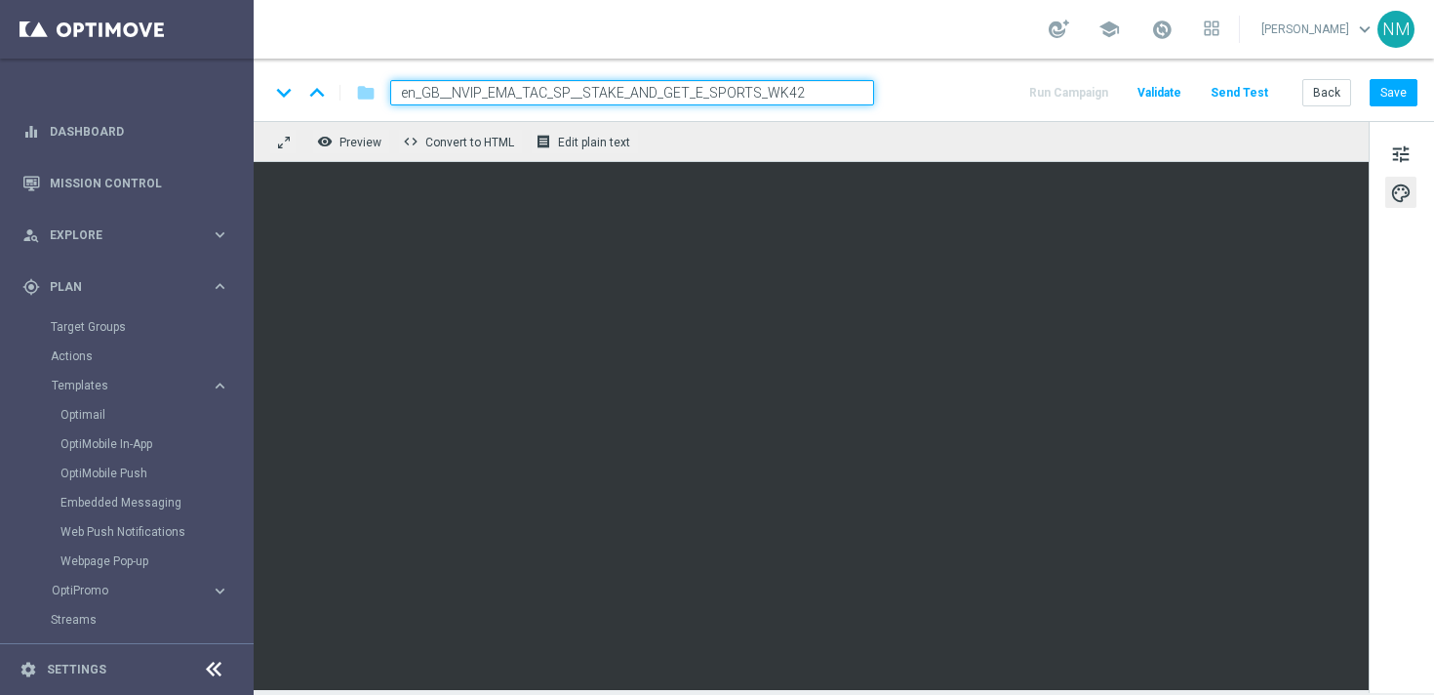
click at [962, 93] on div "keyboard_arrow_down keyboard_arrow_up folder en_GB__NVIP_EMA_TAC_SP__STAKE_AND_…" at bounding box center [843, 92] width 1148 height 25
click at [1397, 97] on button "Save" at bounding box center [1394, 92] width 48 height 27
click at [1172, 83] on button "Validate" at bounding box center [1160, 93] width 50 height 26
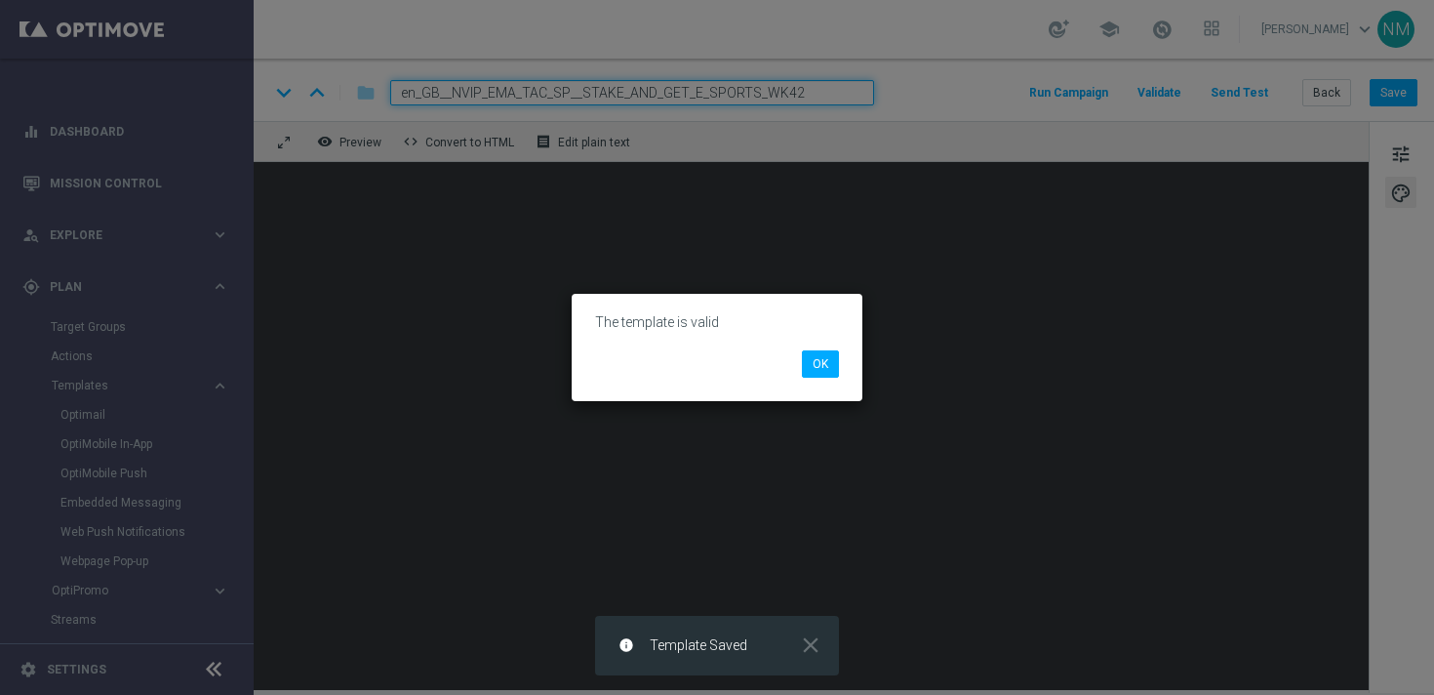
click at [798, 366] on li "OK" at bounding box center [820, 363] width 47 height 27
click at [806, 366] on button "OK" at bounding box center [820, 363] width 37 height 27
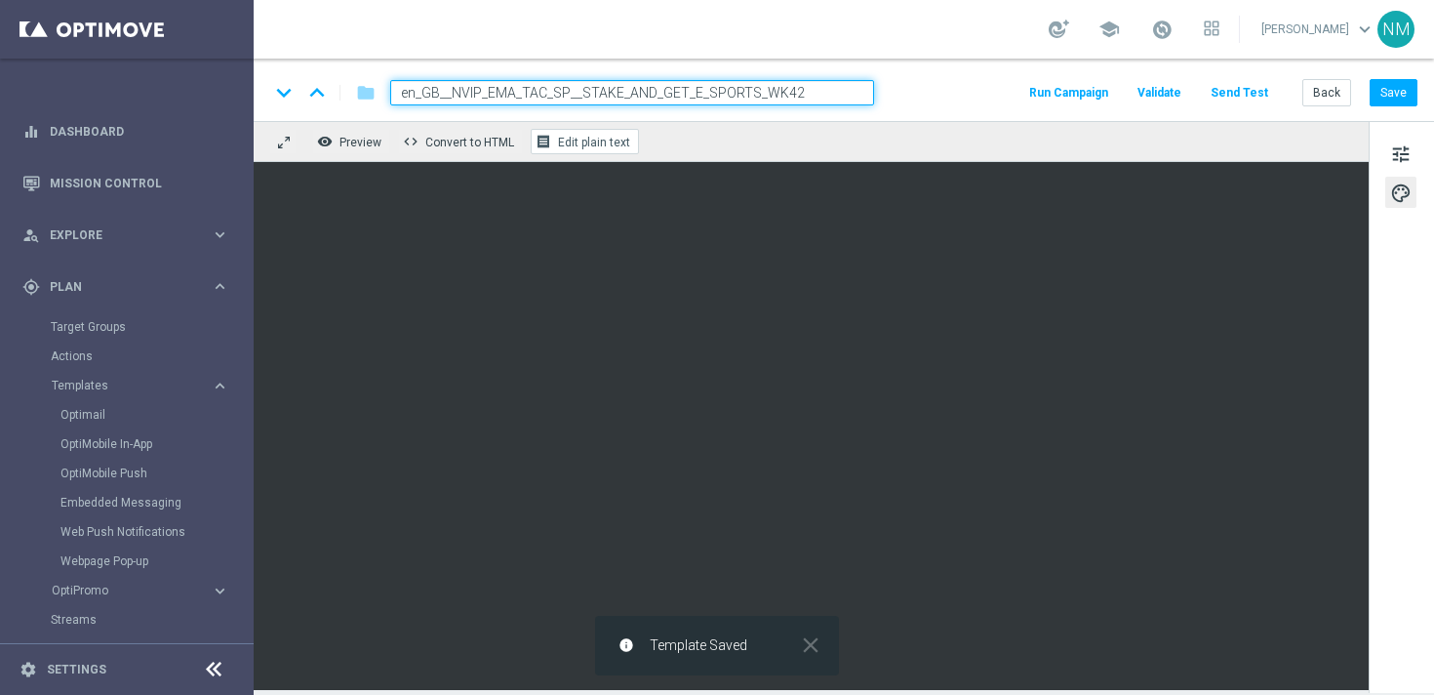
click at [581, 145] on span "Edit plain text" at bounding box center [594, 143] width 72 height 14
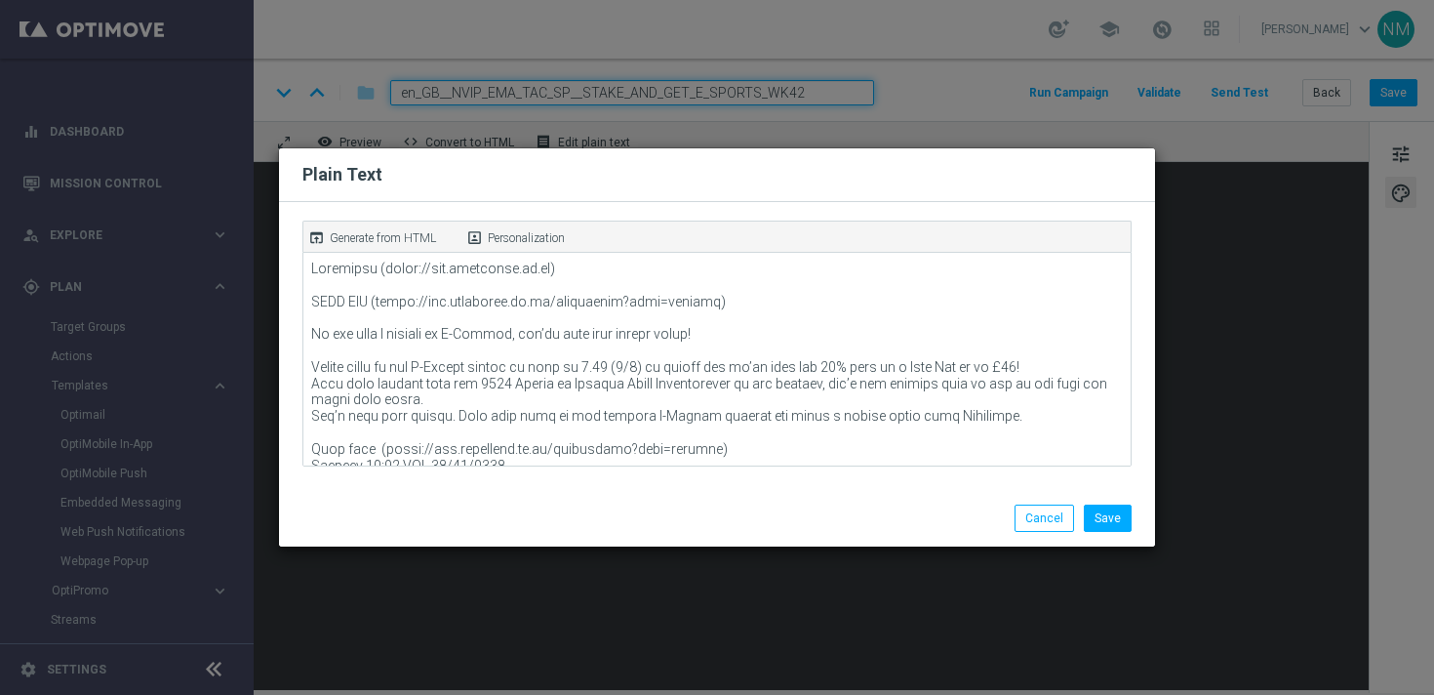
click at [391, 245] on p "Generate from HTML" at bounding box center [383, 238] width 106 height 18
click at [1089, 508] on button "Save" at bounding box center [1108, 517] width 48 height 27
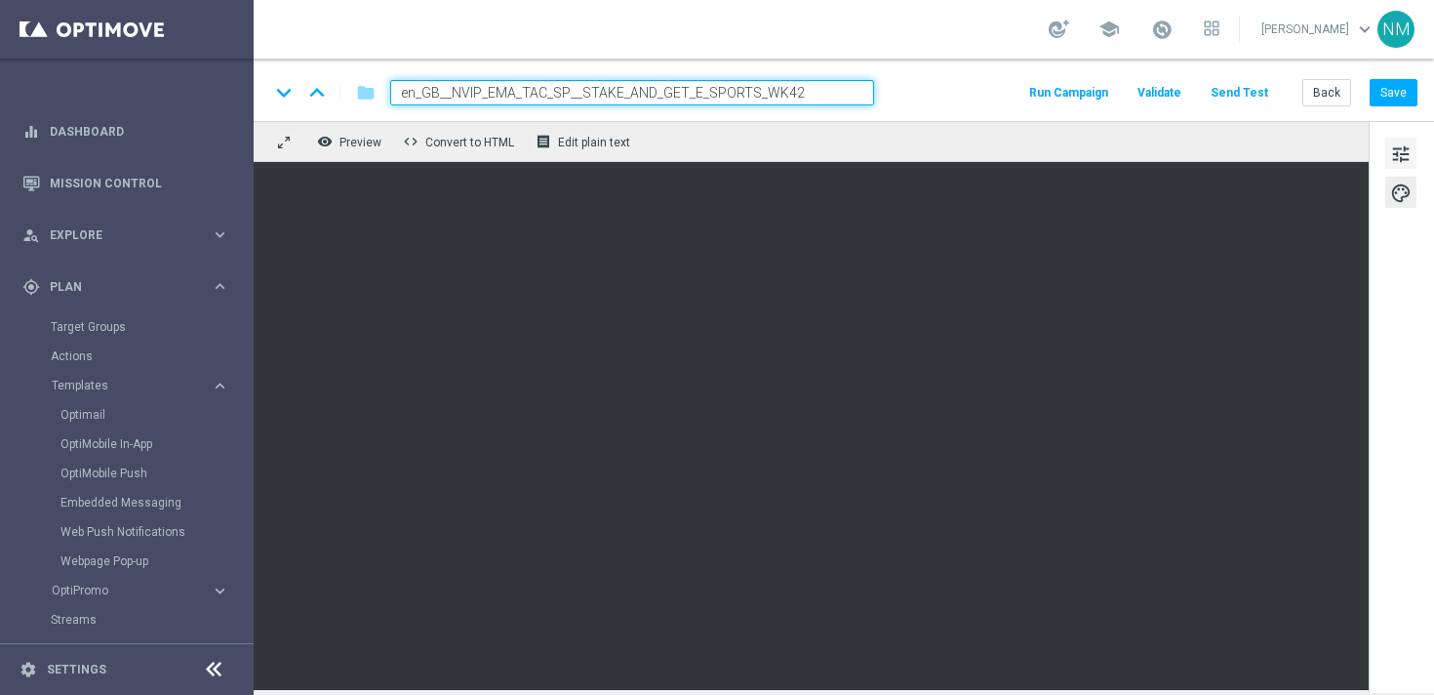
click at [1404, 153] on span "tune" at bounding box center [1400, 153] width 21 height 25
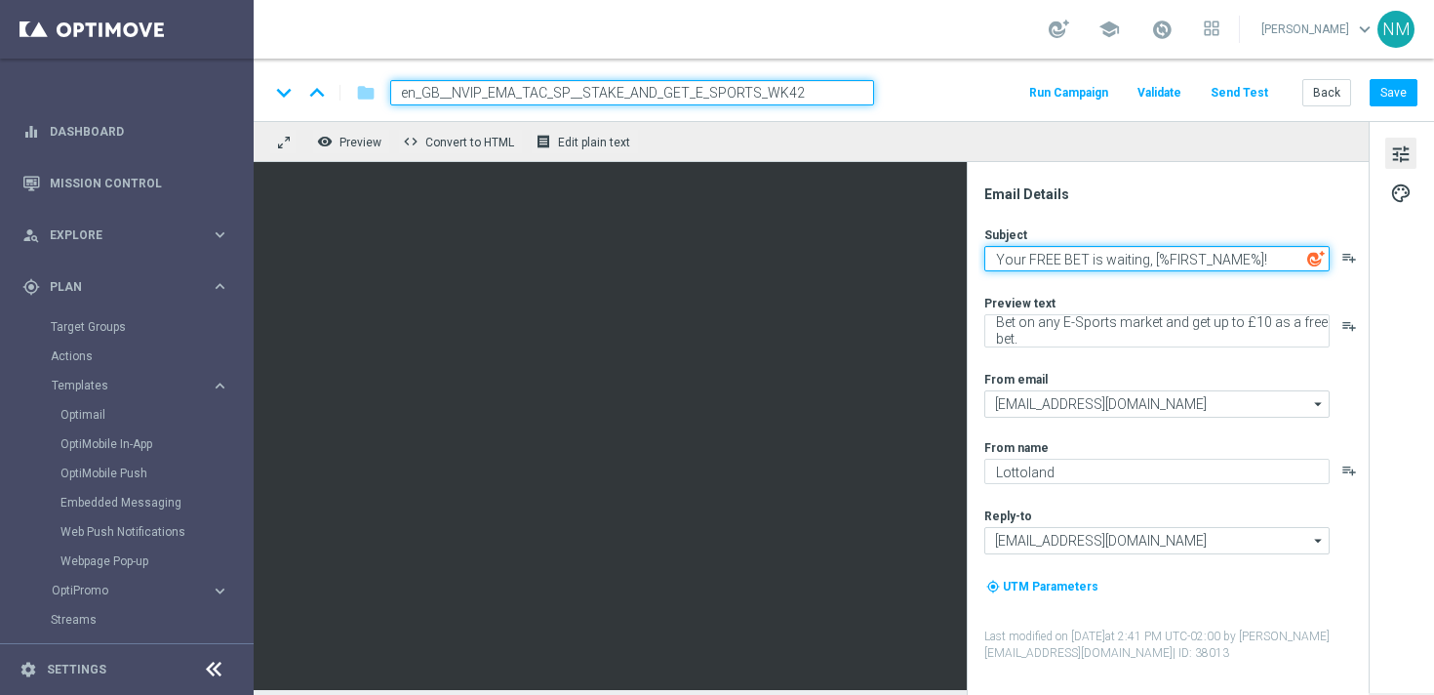
click at [1167, 251] on textarea "Your FREE BET is waiting, [%FIRST_NAME%]!" at bounding box center [1156, 258] width 345 height 25
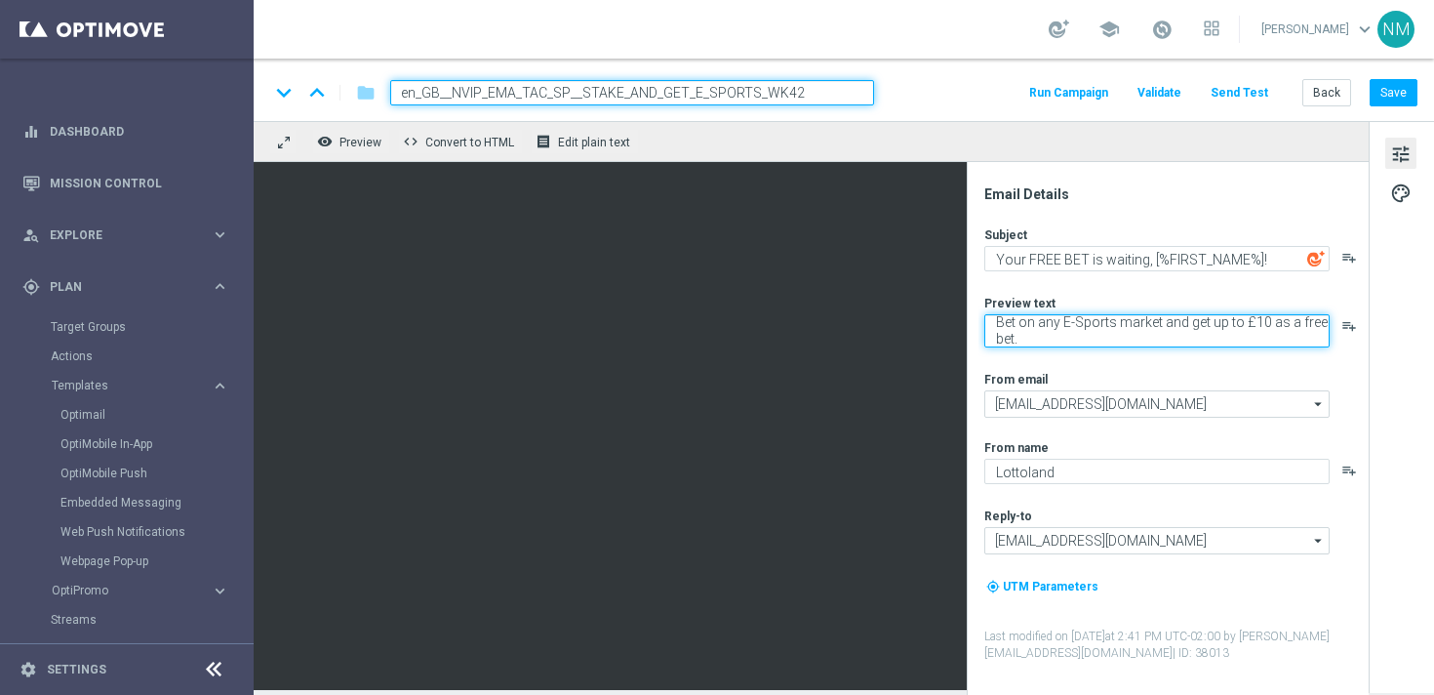
click at [1110, 335] on textarea "Bet on any E-Sports market and get up to £10 as a free bet." at bounding box center [1156, 330] width 345 height 33
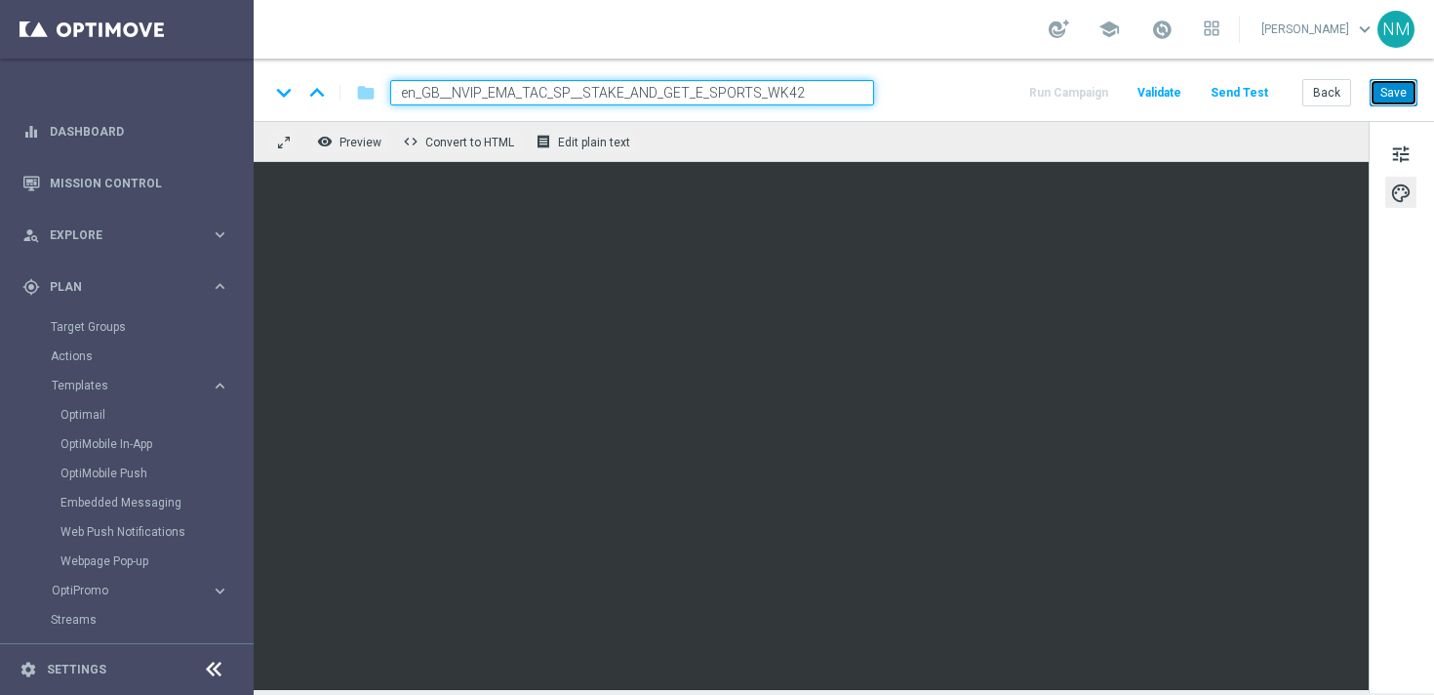
click at [1376, 97] on button "Save" at bounding box center [1394, 92] width 48 height 27
